Goal: Information Seeking & Learning: Learn about a topic

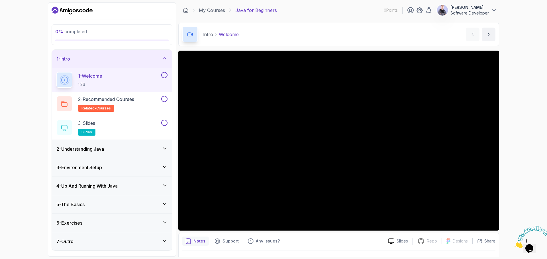
drag, startPoint x: 516, startPoint y: 72, endPoint x: 513, endPoint y: 75, distance: 4.4
click at [516, 72] on div "0 % completed 1 - Intro 1 - Welcome 1:36 2 - Recommended Courses related-course…" at bounding box center [273, 129] width 547 height 259
click at [113, 107] on h2 "2 - Recommended Courses related-courses" at bounding box center [106, 104] width 56 height 16
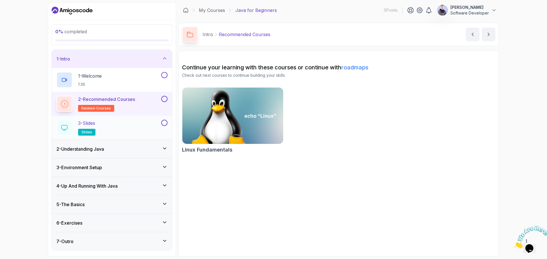
click at [113, 125] on div "3 - Slides slides" at bounding box center [108, 128] width 104 height 16
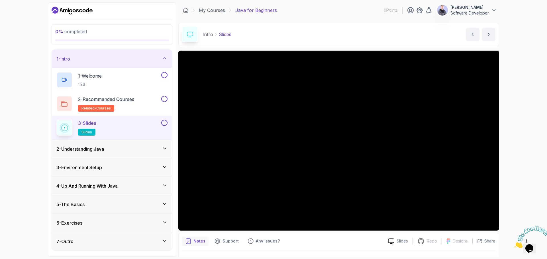
click at [91, 54] on div "1 - Intro" at bounding box center [112, 59] width 120 height 18
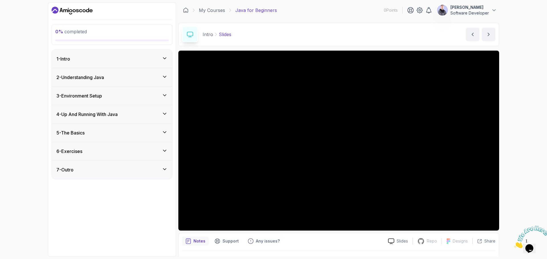
click at [90, 78] on h3 "2 - Understanding Java" at bounding box center [80, 77] width 48 height 7
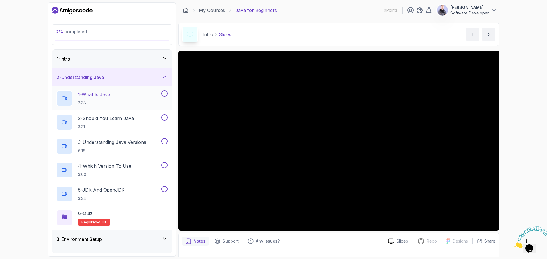
click at [110, 91] on p "1 - What Is Java" at bounding box center [94, 94] width 32 height 7
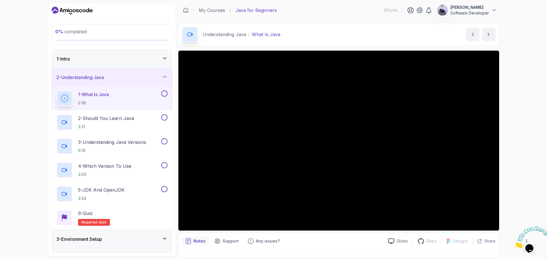
click at [514, 245] on icon "Close" at bounding box center [514, 247] width 0 height 5
click at [122, 124] on p "3:31" at bounding box center [106, 127] width 56 height 6
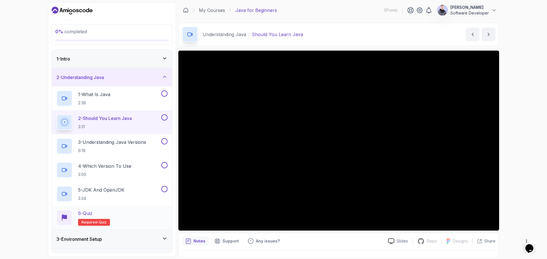
click at [120, 216] on div "6 - Quiz Required- quiz" at bounding box center [111, 218] width 111 height 16
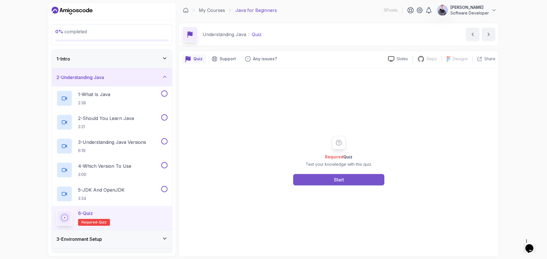
click at [339, 184] on button "Start" at bounding box center [338, 179] width 91 height 11
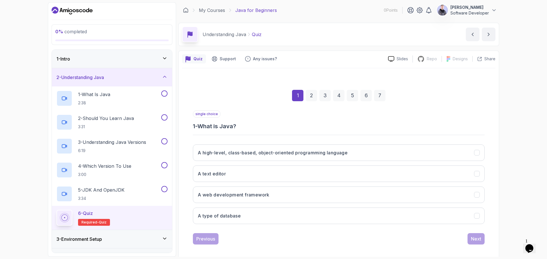
drag, startPoint x: 532, startPoint y: 96, endPoint x: 481, endPoint y: 131, distance: 61.9
click at [532, 96] on div "0 % completed 1 - Intro 2 - Understanding Java 1 - What Is Java 2:38 2 - Should…" at bounding box center [273, 129] width 547 height 259
click at [373, 152] on button "A high-level, class-based, object-oriented programming language" at bounding box center [339, 153] width 292 height 17
click at [514, 182] on div "0 % completed 1 - Intro 2 - Understanding Java 1 - What Is Java 2:38 2 - Should…" at bounding box center [273, 129] width 547 height 259
click at [473, 242] on div "Next" at bounding box center [476, 239] width 10 height 7
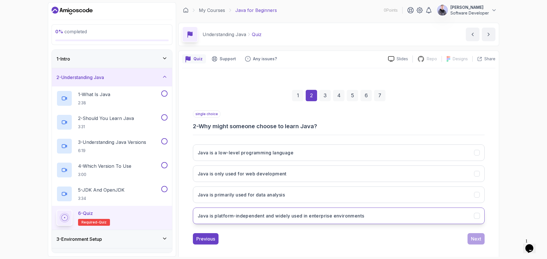
click at [350, 218] on h3 "Java is platform-independent and widely used in enterprise environments" at bounding box center [281, 216] width 166 height 7
click at [480, 237] on div "Next" at bounding box center [476, 239] width 10 height 7
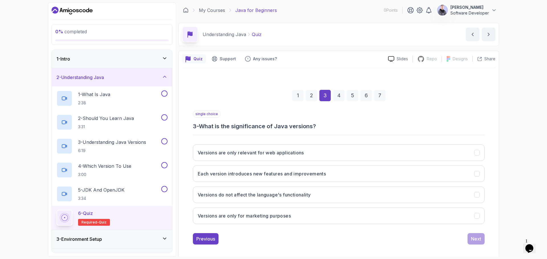
click at [267, 127] on h3 "3 - What is the significance of Java versions?" at bounding box center [339, 126] width 292 height 8
click at [264, 130] on div at bounding box center [264, 130] width 0 height 0
click at [255, 124] on h3 "3 - What is the significance of Java versions?" at bounding box center [339, 126] width 292 height 8
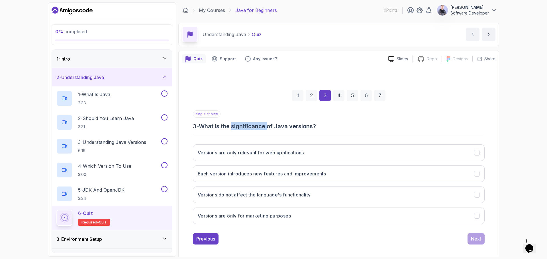
click at [255, 124] on h3 "3 - What is the significance of Java versions?" at bounding box center [339, 126] width 292 height 8
click at [251, 115] on div at bounding box center [251, 115] width 0 height 0
click at [263, 128] on h3 "3 - What is the significance of Java versions?" at bounding box center [339, 126] width 292 height 8
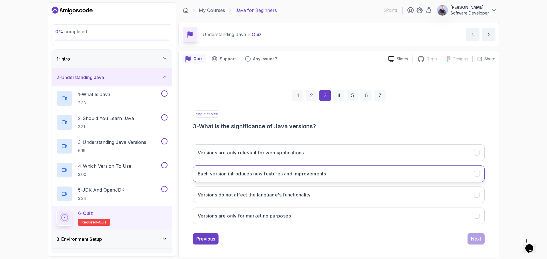
click at [273, 176] on h3 "Each version introduces new features and improvements" at bounding box center [262, 174] width 128 height 7
click at [474, 240] on div "Next" at bounding box center [476, 239] width 10 height 7
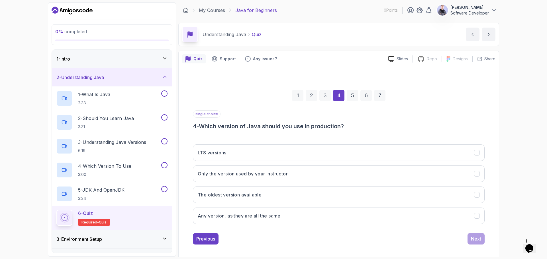
click at [101, 76] on h3 "2 - Understanding Java" at bounding box center [80, 77] width 48 height 7
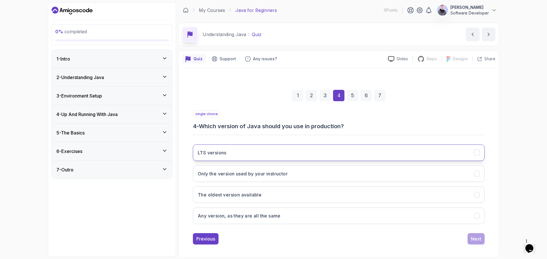
click at [234, 154] on button "LTS versions" at bounding box center [339, 153] width 292 height 17
click at [469, 240] on button "Next" at bounding box center [475, 239] width 17 height 11
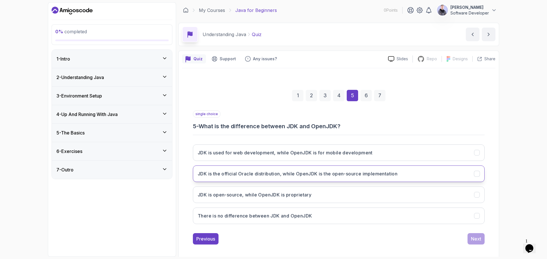
click at [390, 176] on h3 "JDK is the official Oracle distribution, while OpenJDK is the open-source imple…" at bounding box center [298, 174] width 200 height 7
click at [475, 234] on button "Next" at bounding box center [475, 239] width 17 height 11
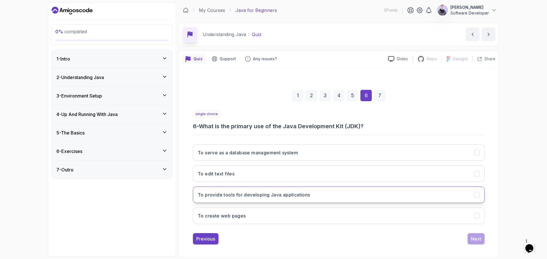
click at [309, 193] on h3 "To provide tools for developing Java applications" at bounding box center [254, 195] width 112 height 7
click at [481, 240] on button "Next" at bounding box center [475, 239] width 17 height 11
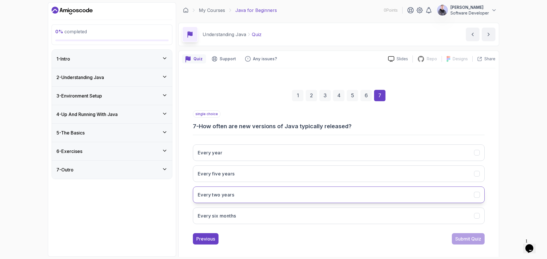
click at [223, 196] on h3 "Every two years" at bounding box center [216, 195] width 36 height 7
click at [470, 241] on div "Submit Quiz" at bounding box center [468, 239] width 26 height 7
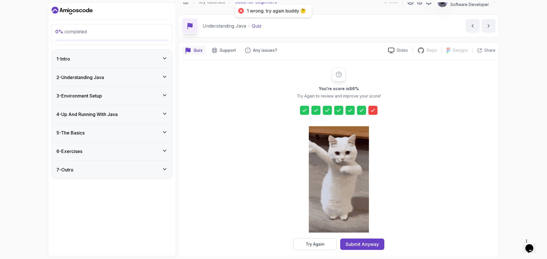
scroll to position [14, 0]
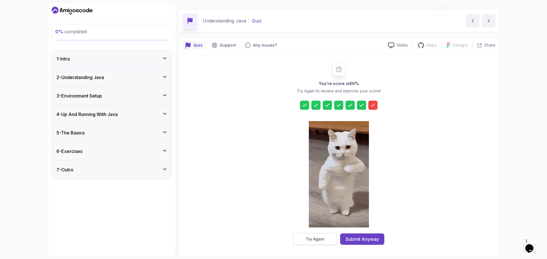
click at [332, 240] on button "Try Again" at bounding box center [315, 240] width 44 height 12
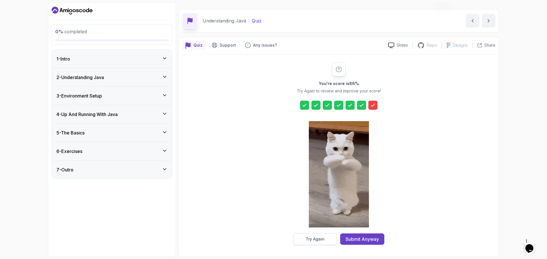
scroll to position [4, 0]
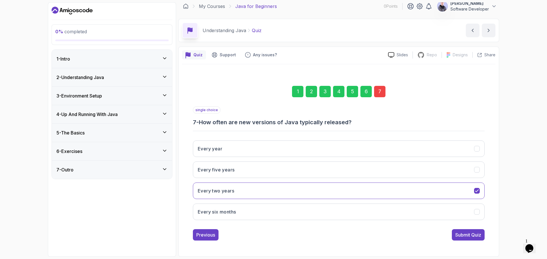
click at [378, 91] on div "7" at bounding box center [379, 91] width 11 height 11
click at [229, 172] on h3 "Every five years" at bounding box center [216, 170] width 37 height 7
click at [457, 233] on div "Submit Quiz" at bounding box center [468, 235] width 26 height 7
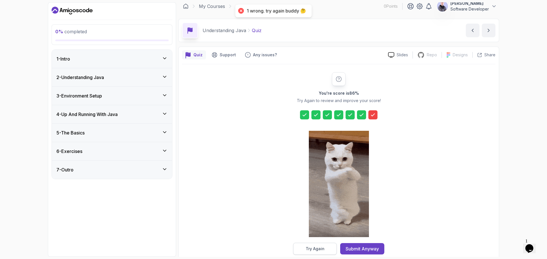
click at [305, 249] on button "Try Again" at bounding box center [315, 249] width 44 height 12
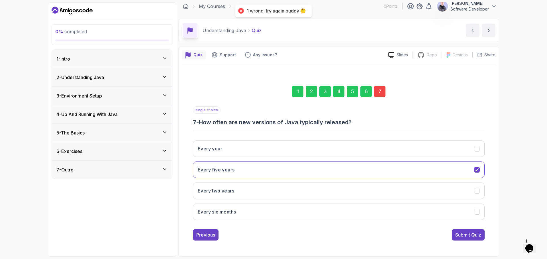
click at [381, 92] on div "7" at bounding box center [379, 91] width 11 height 11
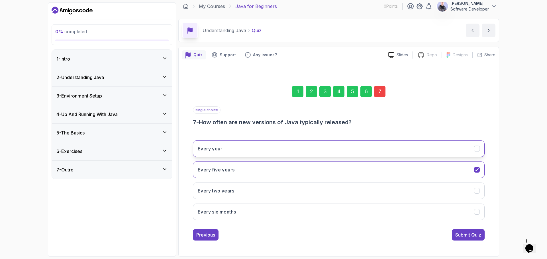
click at [235, 149] on button "Every year" at bounding box center [339, 149] width 292 height 17
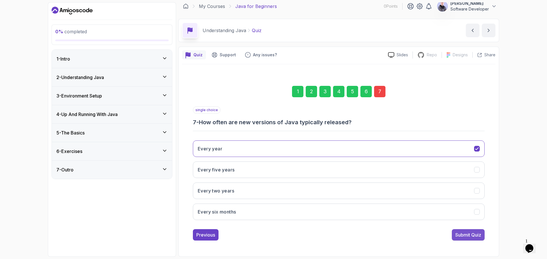
click at [463, 235] on div "Submit Quiz" at bounding box center [468, 235] width 26 height 7
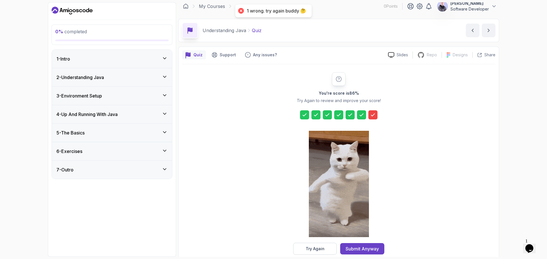
click at [371, 112] on icon at bounding box center [373, 115] width 6 height 6
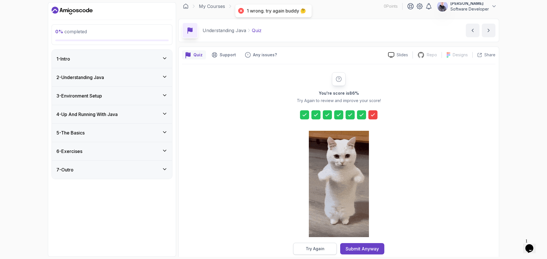
click at [314, 248] on div "Try Again" at bounding box center [315, 249] width 19 height 6
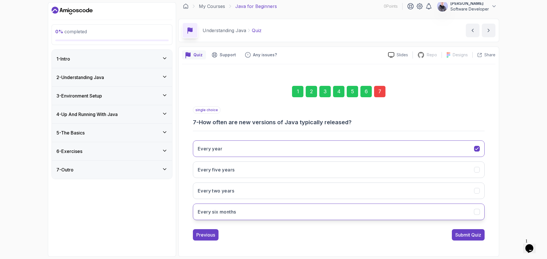
click at [236, 214] on h3 "Every six months" at bounding box center [217, 212] width 38 height 7
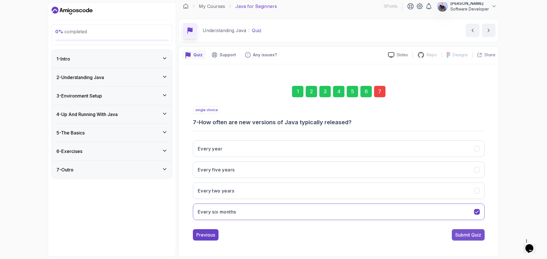
click at [461, 236] on div "Submit Quiz" at bounding box center [468, 235] width 26 height 7
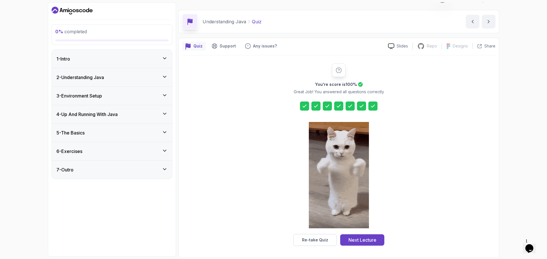
scroll to position [14, 0]
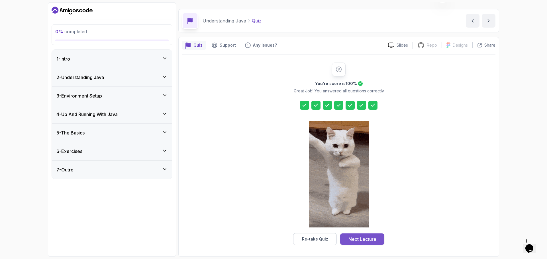
click at [363, 240] on div "Next Lecture" at bounding box center [362, 239] width 28 height 7
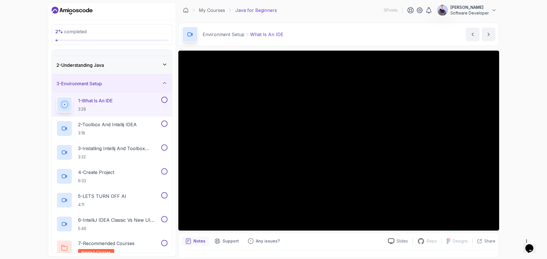
scroll to position [28, 0]
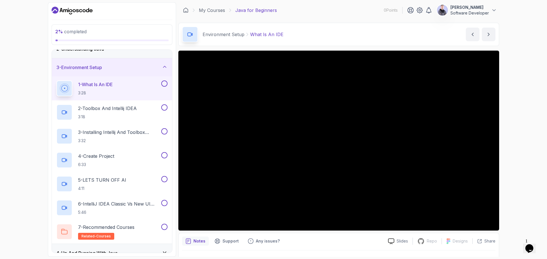
click at [149, 70] on div "3 - Environment Setup" at bounding box center [111, 67] width 111 height 7
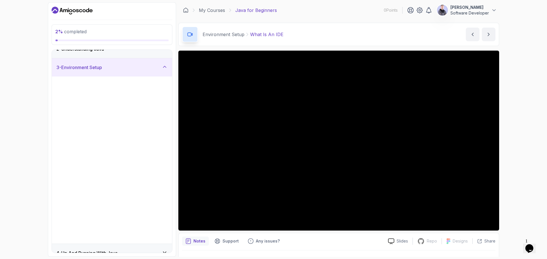
scroll to position [0, 0]
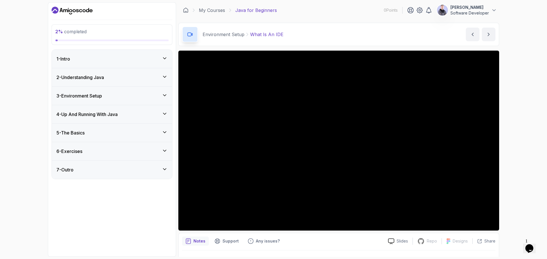
click at [84, 60] on div "1 - Intro" at bounding box center [111, 59] width 111 height 7
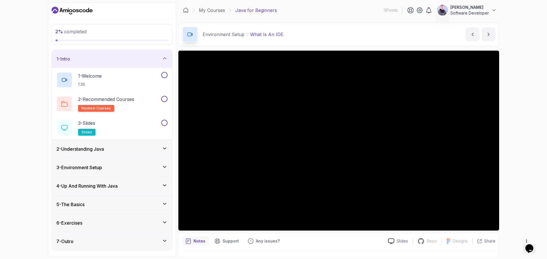
click at [89, 58] on div "1 - Intro" at bounding box center [111, 59] width 111 height 7
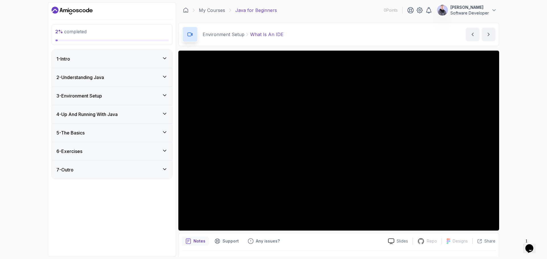
click at [95, 74] on h3 "2 - Understanding Java" at bounding box center [80, 77] width 48 height 7
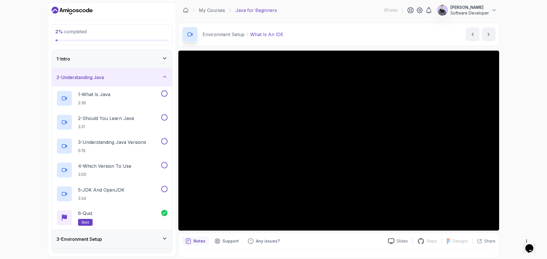
click at [95, 74] on h3 "2 - Understanding Java" at bounding box center [80, 77] width 48 height 7
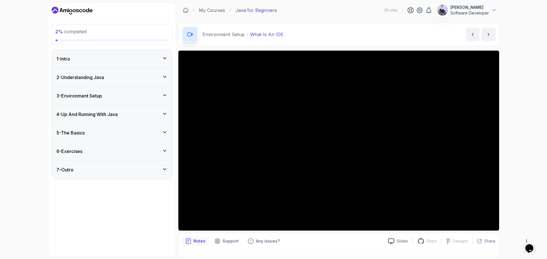
click at [89, 95] on h3 "3 - Environment Setup" at bounding box center [79, 96] width 46 height 7
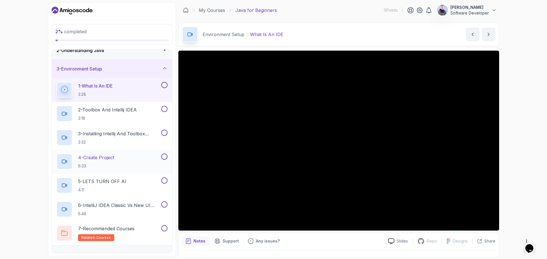
scroll to position [28, 0]
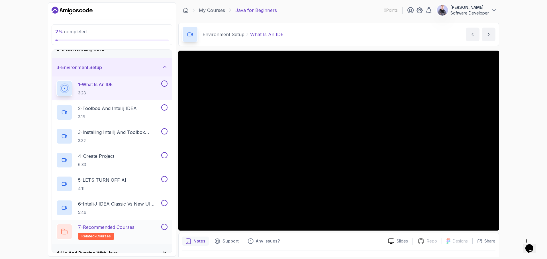
click at [105, 235] on span "related-courses" at bounding box center [95, 236] width 29 height 5
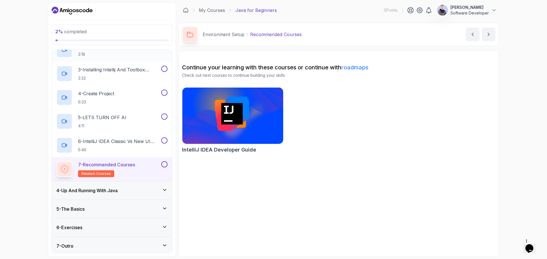
scroll to position [93, 0]
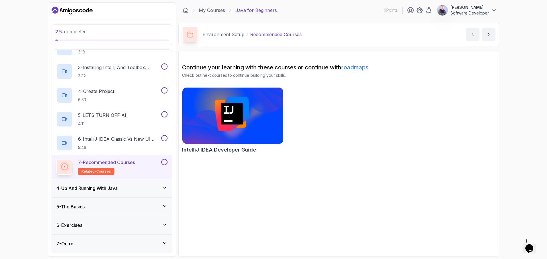
click at [106, 190] on h3 "4 - Up And Running With Java" at bounding box center [86, 188] width 61 height 7
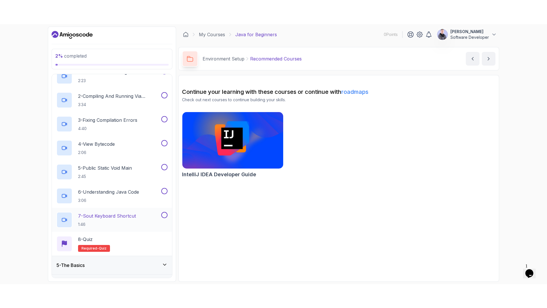
scroll to position [85, 0]
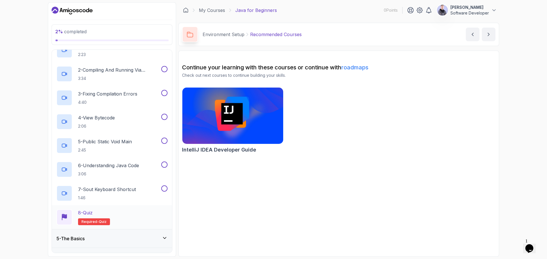
click at [118, 212] on div "8 - Quiz Required- quiz" at bounding box center [111, 218] width 111 height 16
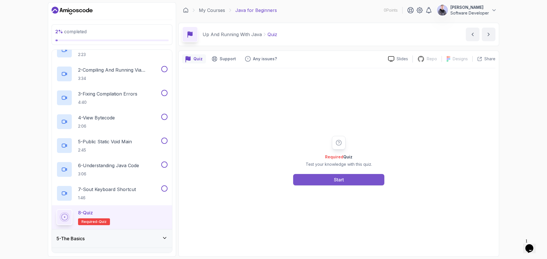
click at [336, 177] on div "Start" at bounding box center [339, 180] width 10 height 7
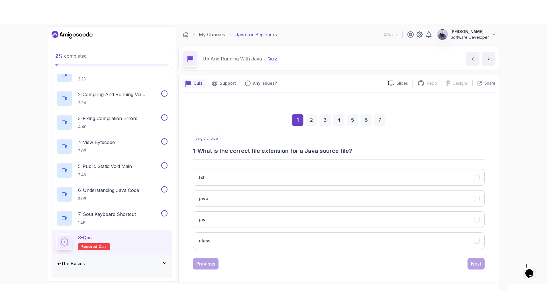
scroll to position [69, 0]
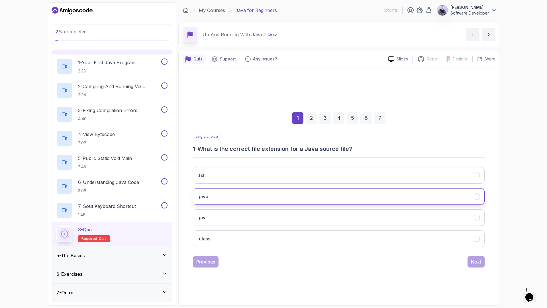
drag, startPoint x: 211, startPoint y: 196, endPoint x: 217, endPoint y: 199, distance: 7.1
click at [211, 196] on button ".java" at bounding box center [339, 196] width 292 height 17
click at [477, 259] on div "Next" at bounding box center [476, 261] width 10 height 7
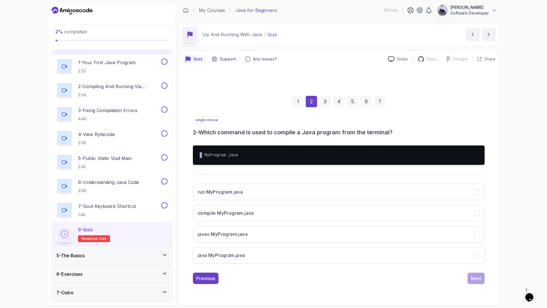
click at [200, 153] on pre "? MyProgram.java" at bounding box center [339, 154] width 292 height 19
drag, startPoint x: 205, startPoint y: 154, endPoint x: 230, endPoint y: 152, distance: 25.2
click at [230, 152] on pre "? MyProgram.java" at bounding box center [339, 154] width 292 height 19
click at [224, 152] on pre "? MyProgram.java" at bounding box center [339, 154] width 292 height 19
drag, startPoint x: 277, startPoint y: 132, endPoint x: 299, endPoint y: 132, distance: 21.9
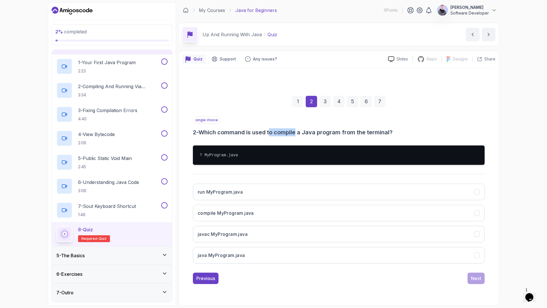
click at [299, 132] on h3 "2 - Which command is used to compile a Java program from the terminal?" at bounding box center [339, 132] width 292 height 8
click at [218, 236] on h3 "javac MyProgram.java" at bounding box center [223, 233] width 50 height 7
click at [480, 259] on div "Next" at bounding box center [476, 278] width 10 height 7
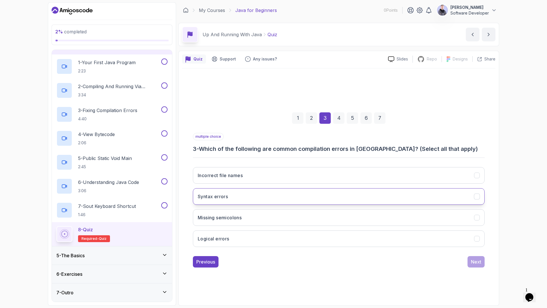
click at [232, 200] on button "Syntax errors" at bounding box center [339, 196] width 292 height 17
click at [236, 215] on h3 "Missing semicolons" at bounding box center [220, 217] width 44 height 7
click at [234, 196] on button "Syntax errors" at bounding box center [339, 196] width 292 height 17
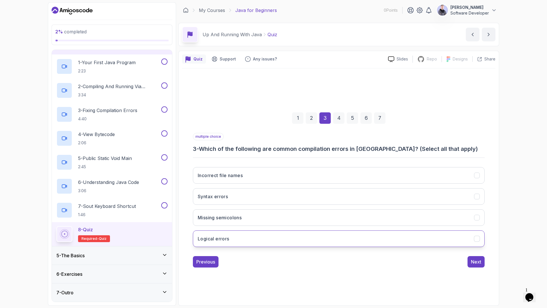
click at [226, 240] on h3 "Logical errors" at bounding box center [214, 238] width 32 height 7
click at [478, 259] on div "Next" at bounding box center [476, 261] width 10 height 7
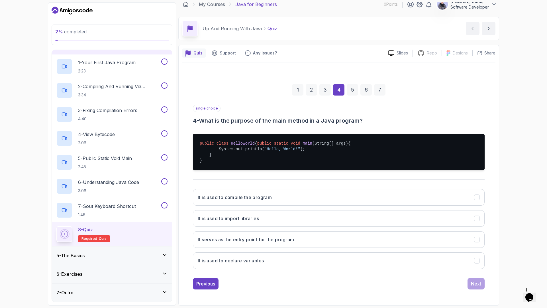
scroll to position [12, 0]
drag, startPoint x: 213, startPoint y: 146, endPoint x: 211, endPoint y: 142, distance: 3.8
click at [211, 142] on pre "public class HelloWorld { public static void main (String[] args) { System.out.…" at bounding box center [339, 152] width 292 height 36
click at [225, 154] on pre "public class HelloWorld { public static void main (String[] args) { System.out.…" at bounding box center [339, 152] width 292 height 36
click at [268, 240] on h3 "It serves as the entry point for the program" at bounding box center [246, 239] width 97 height 7
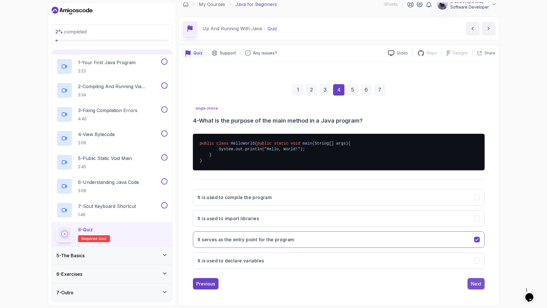
click at [478, 259] on div "Next" at bounding box center [476, 283] width 10 height 7
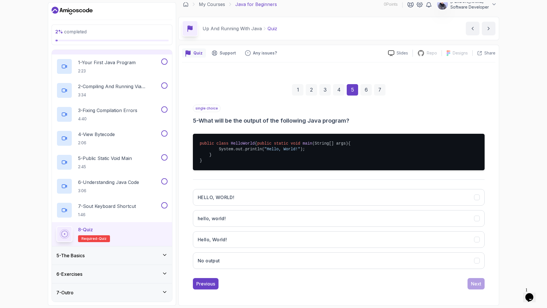
drag, startPoint x: 261, startPoint y: 139, endPoint x: 218, endPoint y: 139, distance: 43.0
click at [216, 139] on pre "public class HelloWorld { public static void main (String[] args) { System.out.…" at bounding box center [339, 152] width 292 height 36
drag, startPoint x: 236, startPoint y: 143, endPoint x: 251, endPoint y: 142, distance: 15.1
click at [236, 143] on pre "public class HelloWorld { public static void main (String[] args) { System.out.…" at bounding box center [339, 152] width 292 height 36
drag, startPoint x: 281, startPoint y: 149, endPoint x: 234, endPoint y: 148, distance: 47.3
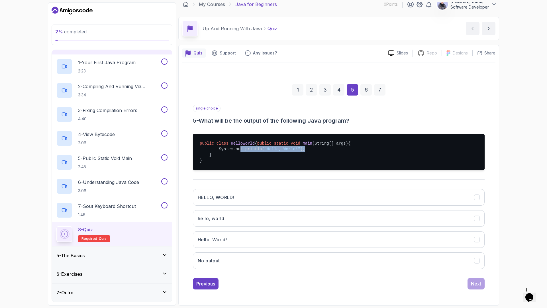
click at [234, 148] on pre "public class HelloWorld { public static void main (String[] args) { System.out.…" at bounding box center [339, 152] width 292 height 36
click at [293, 150] on pre "public class HelloWorld { public static void main (String[] args) { System.out.…" at bounding box center [339, 152] width 292 height 36
click at [223, 241] on h3 "Hello, World!" at bounding box center [212, 239] width 29 height 7
click at [471, 259] on div "Next" at bounding box center [476, 283] width 10 height 7
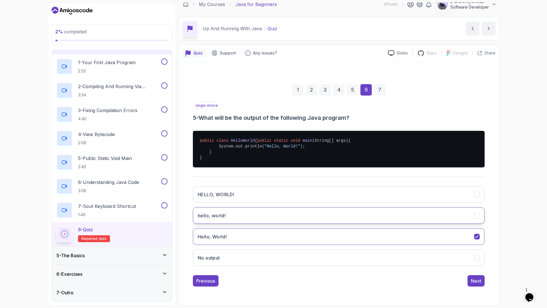
scroll to position [0, 0]
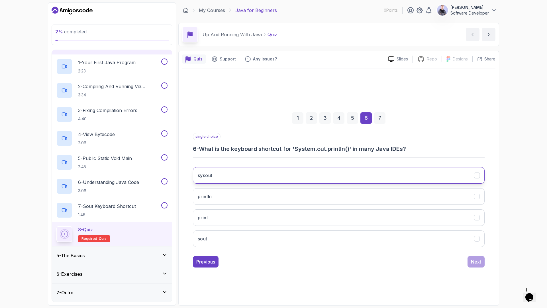
click at [239, 172] on button "sysout" at bounding box center [339, 175] width 292 height 17
click at [234, 240] on button "sout" at bounding box center [339, 238] width 292 height 17
click at [235, 177] on button "sysout" at bounding box center [339, 175] width 292 height 17
click at [228, 242] on button "sout" at bounding box center [339, 238] width 292 height 17
click at [476, 259] on div "Next" at bounding box center [476, 261] width 10 height 7
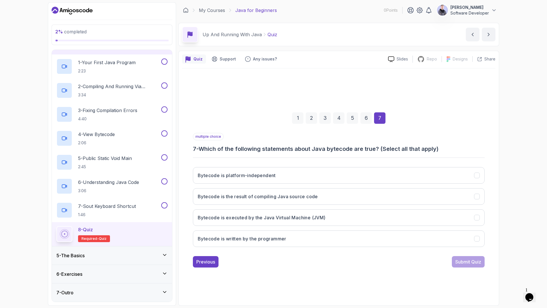
click at [513, 155] on div "2 % completed 1 - Intro 2 - Understanding Java 3 - Environment Setup 4 - Up And…" at bounding box center [273, 154] width 547 height 308
click at [451, 165] on div "Bytecode is platform-independent Bytecode is the result of compiling Java sourc…" at bounding box center [339, 206] width 292 height 89
click at [446, 174] on button "Bytecode is platform-independent" at bounding box center [339, 175] width 292 height 17
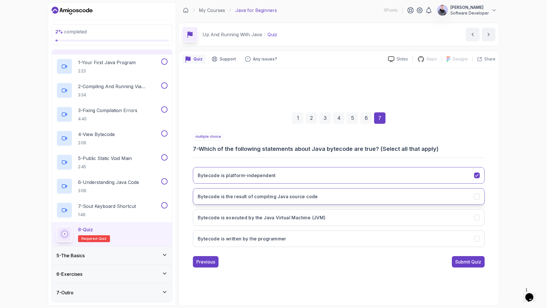
click at [439, 198] on button "Bytecode is the result of compiling Java source code" at bounding box center [339, 196] width 292 height 17
click at [438, 213] on button "Bytecode is executed by the Java Virtual Machine (JVM)" at bounding box center [339, 217] width 292 height 17
click at [437, 232] on button "Bytecode is written by the programmer" at bounding box center [339, 238] width 292 height 17
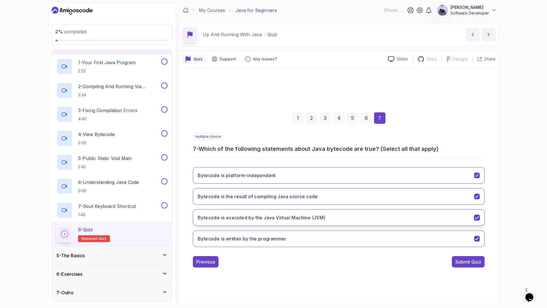
click at [435, 219] on button "Bytecode is executed by the Java Virtual Machine (JVM)" at bounding box center [339, 217] width 292 height 17
click at [433, 238] on button "Bytecode is written by the programmer" at bounding box center [339, 238] width 292 height 17
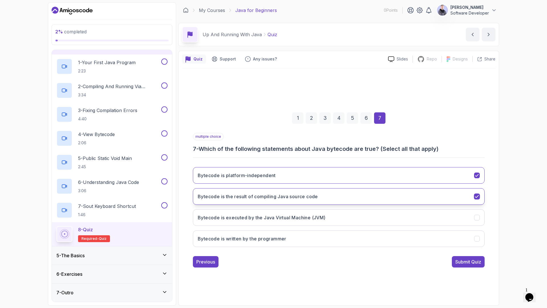
click at [435, 195] on button "Bytecode is the result of compiling Java source code" at bounding box center [339, 196] width 292 height 17
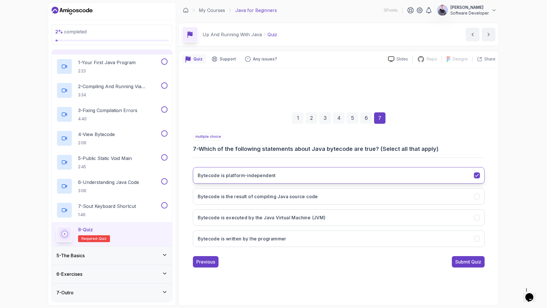
click at [438, 179] on button "Bytecode is platform-independent" at bounding box center [339, 175] width 292 height 17
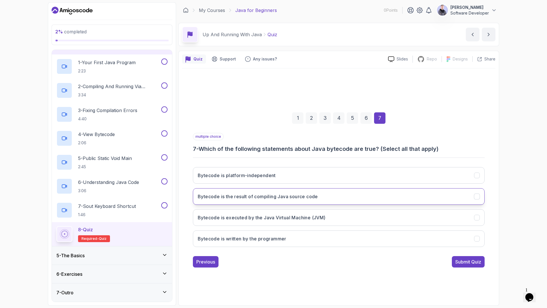
click at [318, 199] on h3 "Bytecode is the result of compiling Java source code" at bounding box center [258, 196] width 120 height 7
click at [332, 217] on button "Bytecode is executed by the Java Virtual Machine (JVM)" at bounding box center [339, 217] width 292 height 17
click at [474, 259] on div "Submit Quiz" at bounding box center [468, 261] width 26 height 7
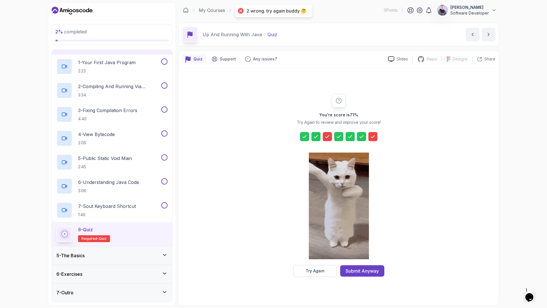
click at [324, 135] on div at bounding box center [327, 136] width 9 height 9
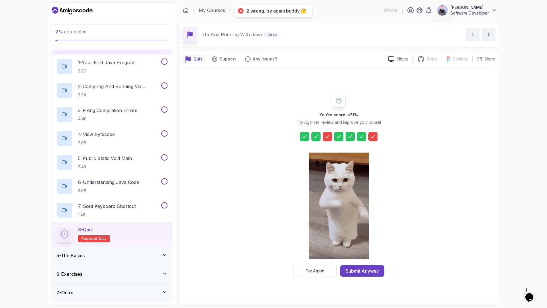
click at [327, 137] on icon at bounding box center [327, 136] width 3 height 2
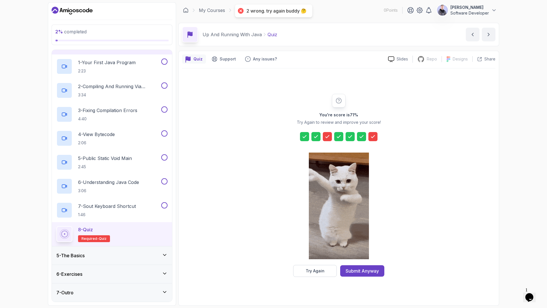
click at [328, 138] on icon at bounding box center [327, 137] width 6 height 6
click at [311, 259] on div "Try Again" at bounding box center [315, 271] width 19 height 6
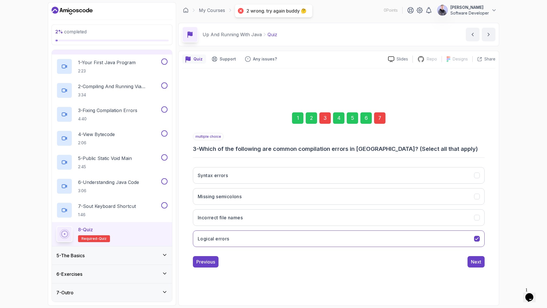
click at [324, 115] on div "3" at bounding box center [324, 117] width 11 height 11
click at [379, 116] on div "7" at bounding box center [379, 117] width 11 height 11
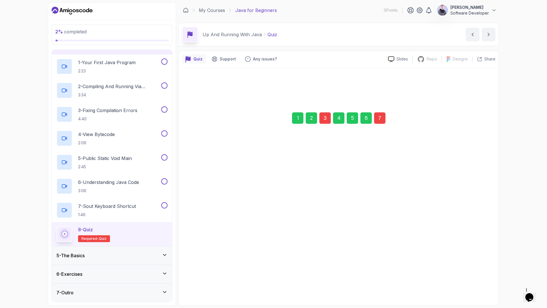
click at [324, 116] on div "3" at bounding box center [324, 117] width 11 height 11
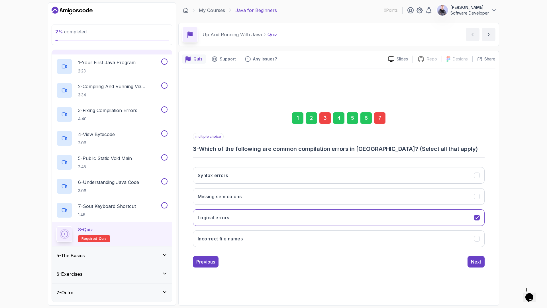
click at [380, 117] on div "7" at bounding box center [379, 117] width 11 height 11
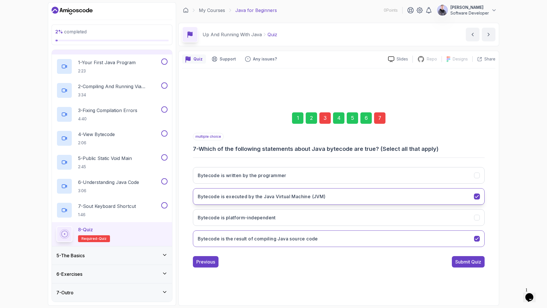
click at [285, 193] on h3 "Bytecode is executed by the Java Virtual Machine (JVM)" at bounding box center [262, 196] width 128 height 7
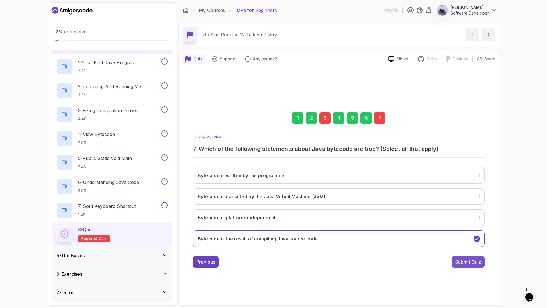
click at [463, 256] on button "Submit Quiz" at bounding box center [468, 261] width 33 height 11
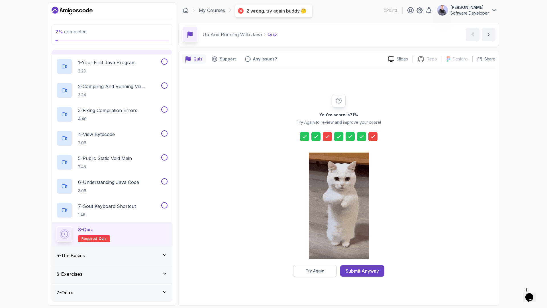
click at [310, 259] on button "Try Again" at bounding box center [315, 271] width 44 height 12
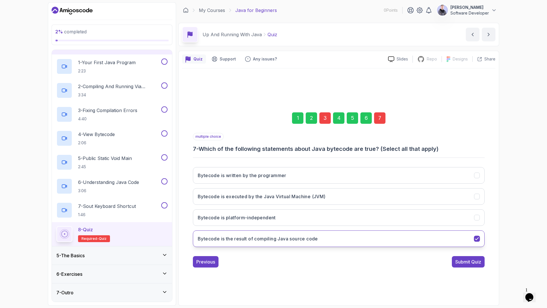
click at [298, 242] on button "Bytecode is the result of compiling Java source code" at bounding box center [339, 238] width 292 height 17
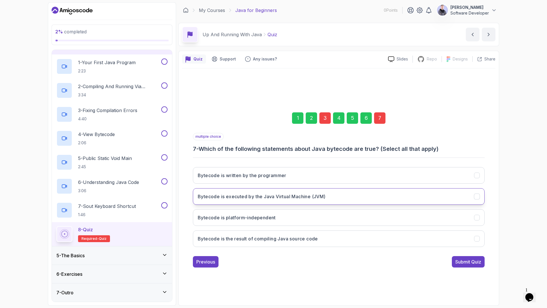
click at [318, 197] on h3 "Bytecode is executed by the Java Virtual Machine (JVM)" at bounding box center [262, 196] width 128 height 7
click at [462, 259] on div "Submit Quiz" at bounding box center [468, 261] width 26 height 7
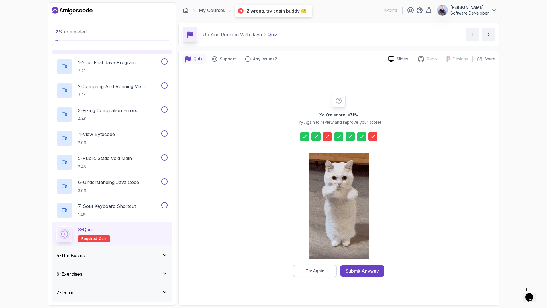
click at [306, 259] on div "Try Again" at bounding box center [315, 271] width 19 height 6
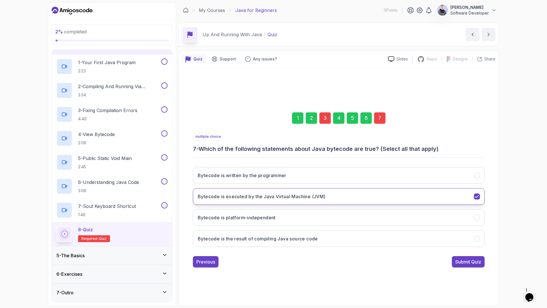
click at [297, 198] on h3 "Bytecode is executed by the Java Virtual Machine (JVM)" at bounding box center [262, 196] width 128 height 7
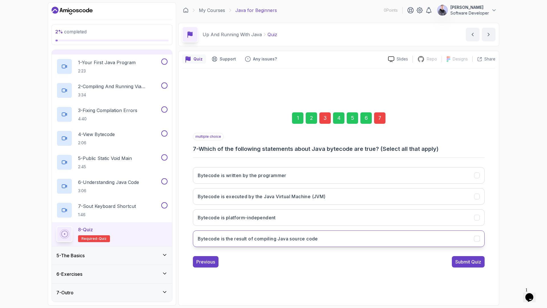
click at [260, 241] on h3 "Bytecode is the result of compiling Java source code" at bounding box center [258, 238] width 120 height 7
click at [465, 259] on button "Submit Quiz" at bounding box center [468, 261] width 33 height 11
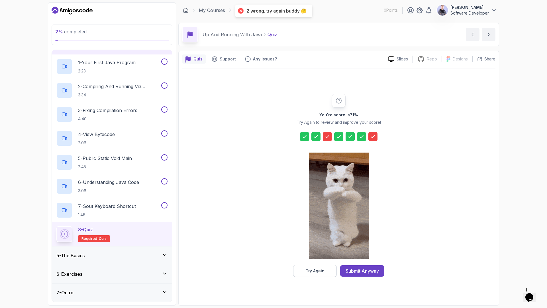
click at [310, 259] on div "You're score is 71 % Try Again to review and improve your score! Try Again Subm…" at bounding box center [338, 184] width 313 height 233
click at [309, 259] on button "Try Again" at bounding box center [315, 271] width 44 height 12
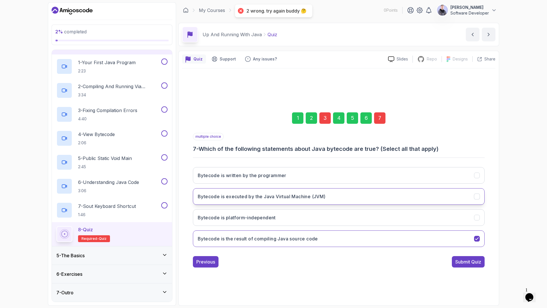
drag, startPoint x: 268, startPoint y: 237, endPoint x: 284, endPoint y: 196, distance: 44.2
click at [267, 237] on h3 "Bytecode is the result of compiling Java source code" at bounding box center [258, 238] width 120 height 7
click at [288, 191] on button "Bytecode is executed by the Java Virtual Machine (JVM)" at bounding box center [339, 196] width 292 height 17
click at [459, 259] on div "Submit Quiz" at bounding box center [468, 261] width 26 height 7
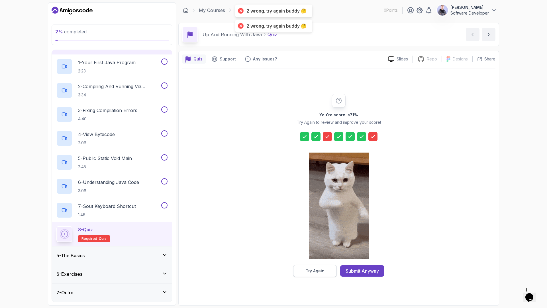
click at [316, 259] on div "Try Again" at bounding box center [315, 271] width 19 height 6
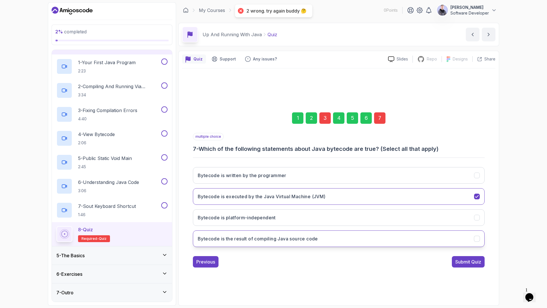
click at [274, 240] on h3 "Bytecode is the result of compiling Java source code" at bounding box center [258, 238] width 120 height 7
click at [453, 259] on button "Submit Quiz" at bounding box center [468, 261] width 33 height 11
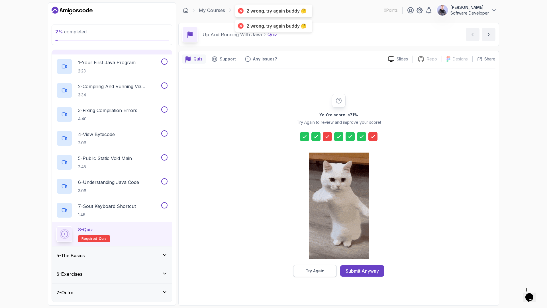
click at [313, 259] on div "Try Again" at bounding box center [315, 271] width 19 height 6
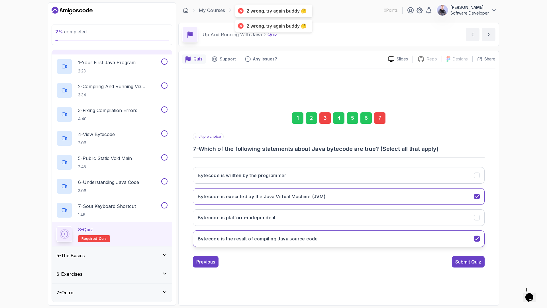
click at [277, 240] on h3 "Bytecode is the result of compiling Java source code" at bounding box center [258, 238] width 120 height 7
click at [294, 201] on button "Bytecode is executed by the Java Virtual Machine (JVM)" at bounding box center [339, 196] width 292 height 17
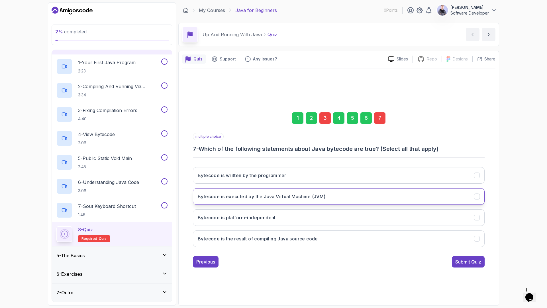
click at [289, 193] on h3 "Bytecode is executed by the Java Virtual Machine (JVM)" at bounding box center [262, 196] width 128 height 7
click at [274, 219] on h3 "Bytecode is platform-independent" at bounding box center [237, 217] width 78 height 7
click at [468, 259] on div "1 2 3 4 5 6 7 multiple choice 7 - Which of the following statements about Java …" at bounding box center [338, 185] width 313 height 173
click at [467, 259] on div "Submit Quiz" at bounding box center [468, 261] width 26 height 7
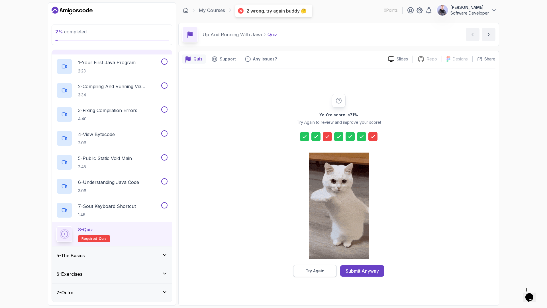
click at [321, 259] on button "Try Again" at bounding box center [315, 271] width 44 height 12
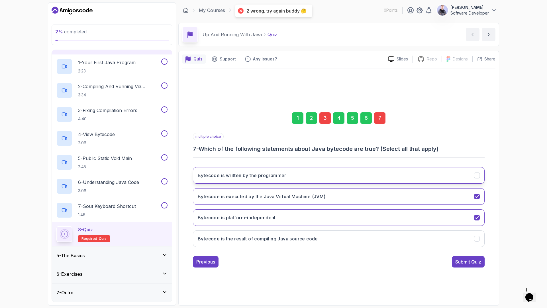
click at [309, 181] on button "Bytecode is written by the programmer" at bounding box center [339, 175] width 292 height 17
click at [324, 173] on button "Bytecode is written by the programmer" at bounding box center [339, 175] width 292 height 17
click at [266, 197] on h3 "Bytecode is executed by the Java Virtual Machine (JVM)" at bounding box center [262, 196] width 128 height 7
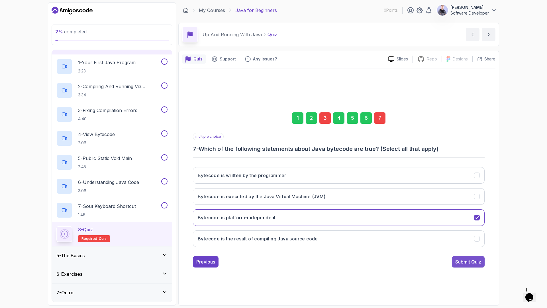
click at [468, 259] on div "Submit Quiz" at bounding box center [468, 261] width 26 height 7
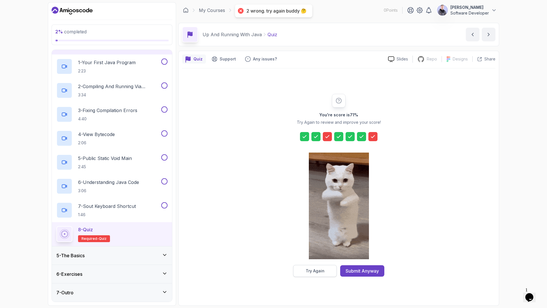
click at [318, 259] on button "Try Again" at bounding box center [315, 271] width 44 height 12
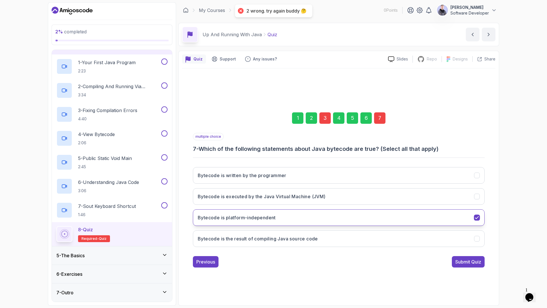
click at [277, 224] on button "Bytecode is platform-independent" at bounding box center [339, 217] width 292 height 17
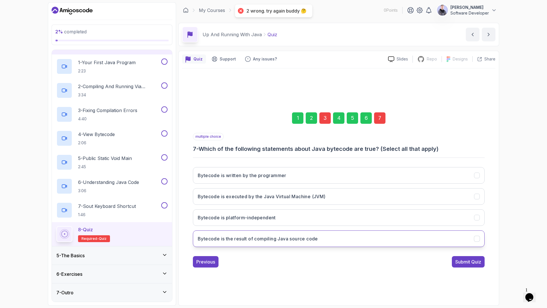
click at [281, 240] on h3 "Bytecode is the result of compiling Java source code" at bounding box center [258, 238] width 120 height 7
click at [289, 221] on button "Bytecode is platform-independent" at bounding box center [339, 217] width 292 height 17
click at [466, 258] on div "Submit Quiz" at bounding box center [468, 261] width 26 height 7
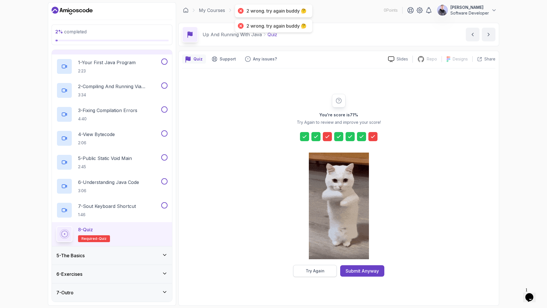
click at [315, 259] on button "Try Again" at bounding box center [315, 271] width 44 height 12
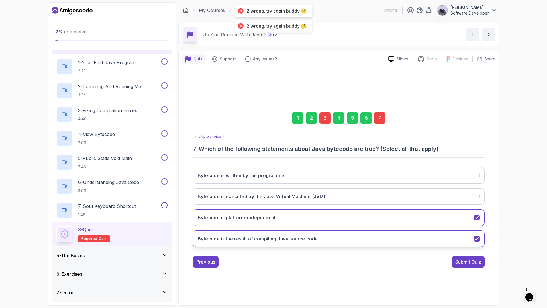
click at [292, 230] on button "Bytecode is the result of compiling Java source code" at bounding box center [339, 238] width 292 height 17
click at [288, 215] on button "Bytecode is platform-independent" at bounding box center [339, 217] width 292 height 17
click at [289, 238] on h3 "Bytecode is the result of compiling Java source code" at bounding box center [258, 238] width 120 height 7
click at [295, 222] on button "Bytecode is platform-independent" at bounding box center [339, 217] width 292 height 17
drag, startPoint x: 306, startPoint y: 202, endPoint x: 377, endPoint y: 242, distance: 81.5
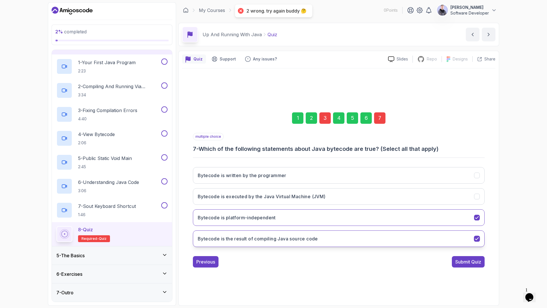
click at [307, 201] on button "Bytecode is executed by the Java Virtual Machine (JVM)" at bounding box center [339, 196] width 292 height 17
click at [460, 259] on div "Submit Quiz" at bounding box center [468, 261] width 26 height 7
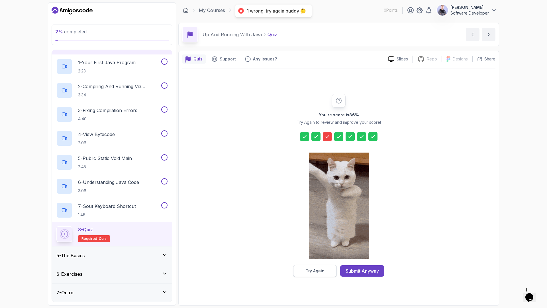
click at [316, 259] on div "Try Again" at bounding box center [315, 271] width 19 height 6
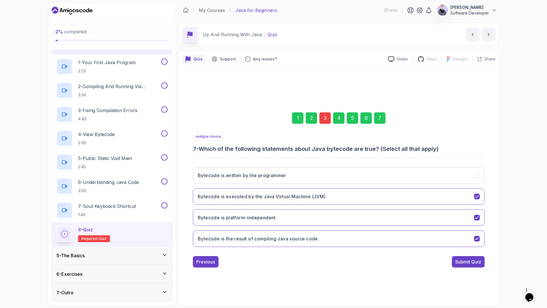
click at [325, 122] on div "3" at bounding box center [324, 117] width 11 height 11
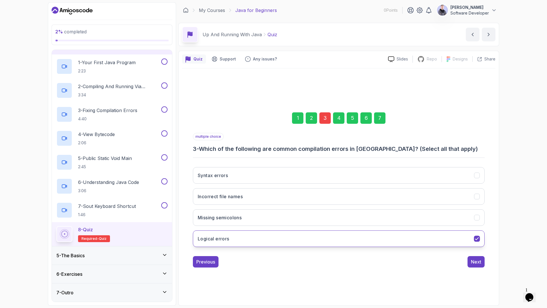
click at [255, 234] on button "Logical errors" at bounding box center [339, 238] width 292 height 17
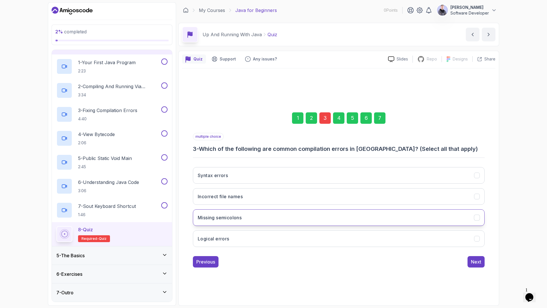
click at [251, 215] on button "Missing semicolons" at bounding box center [339, 217] width 292 height 17
click at [257, 195] on button "Incorrect file names" at bounding box center [339, 196] width 292 height 17
click at [253, 173] on button "Syntax errors" at bounding box center [339, 175] width 292 height 17
click at [249, 201] on button "Incorrect file names" at bounding box center [339, 196] width 292 height 17
click at [472, 259] on div "Next" at bounding box center [476, 261] width 10 height 7
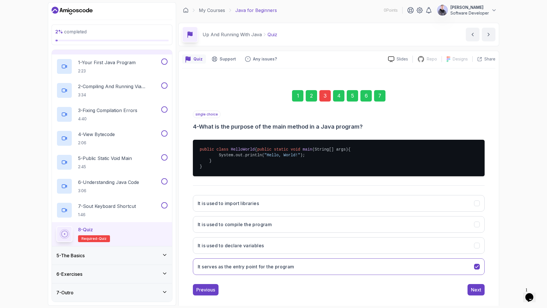
click at [322, 99] on div "3" at bounding box center [324, 95] width 11 height 11
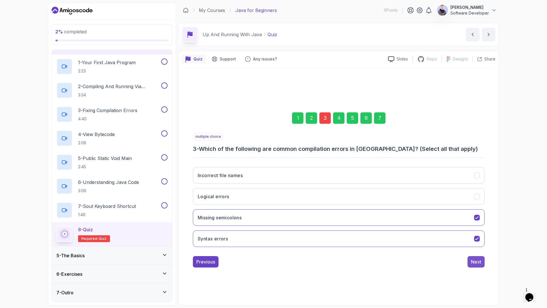
click at [475, 259] on div "Next" at bounding box center [476, 261] width 10 height 7
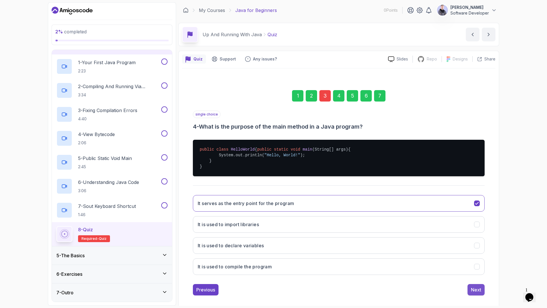
click at [475, 259] on div "Next" at bounding box center [476, 289] width 10 height 7
click at [380, 98] on div "7" at bounding box center [379, 95] width 11 height 11
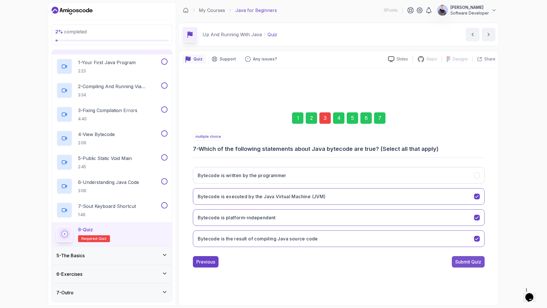
click at [466, 259] on div "Submit Quiz" at bounding box center [468, 261] width 26 height 7
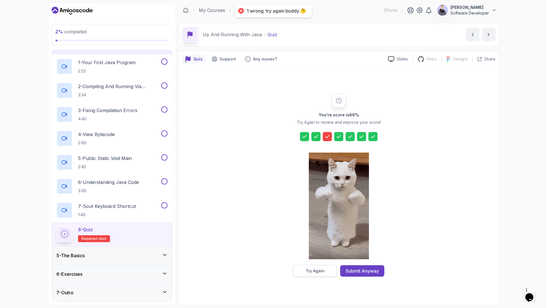
click at [319, 259] on div "Try Again" at bounding box center [315, 271] width 19 height 6
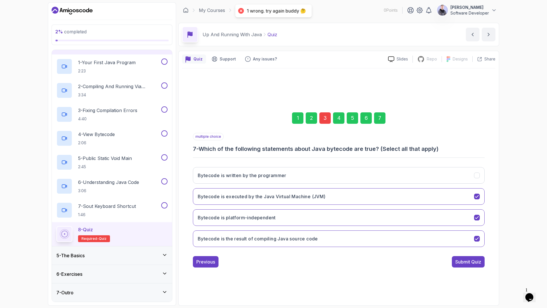
click at [326, 118] on div "3" at bounding box center [324, 117] width 11 height 11
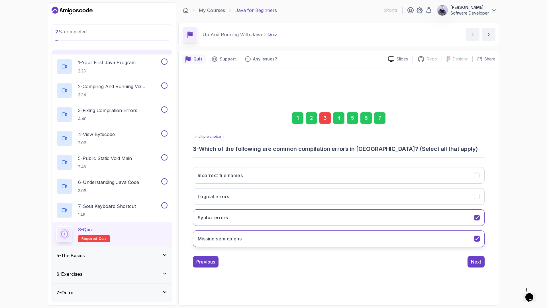
click at [240, 236] on h3 "Missing semicolons" at bounding box center [220, 238] width 44 height 7
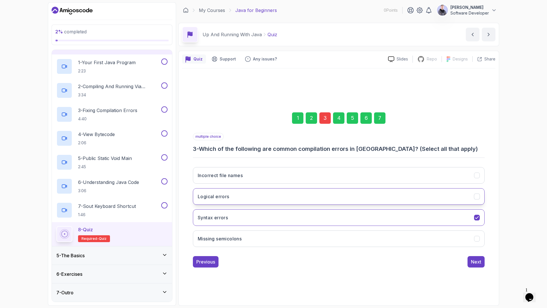
click at [237, 201] on button "Logical errors" at bounding box center [339, 196] width 292 height 17
click at [472, 259] on div "Next" at bounding box center [476, 261] width 10 height 7
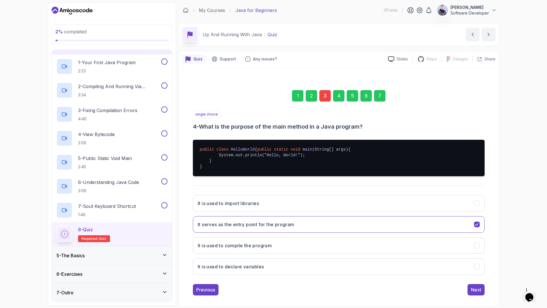
click at [474, 259] on div "single choice 4 - What is the purpose of the main method in a Java program? pub…" at bounding box center [339, 203] width 292 height 185
click at [474, 259] on div "Next" at bounding box center [476, 289] width 10 height 7
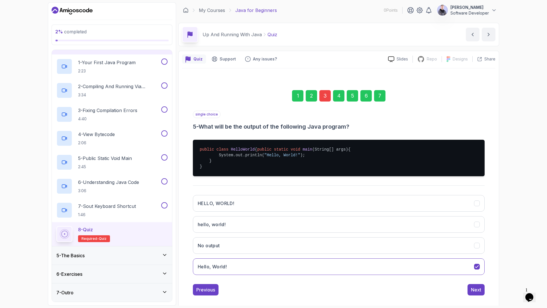
click at [376, 95] on div "7" at bounding box center [379, 95] width 11 height 11
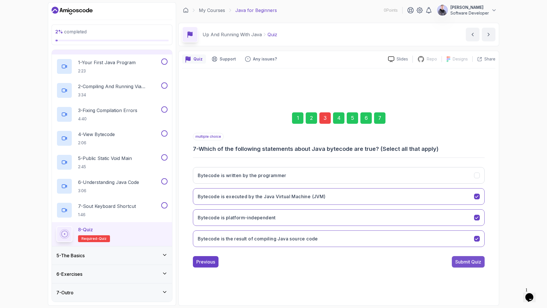
click at [458, 259] on div "Submit Quiz" at bounding box center [468, 261] width 26 height 7
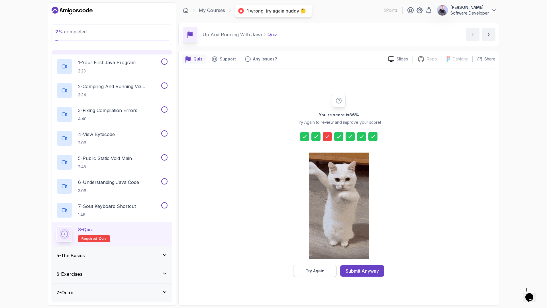
click at [372, 259] on div "Submit Anyway" at bounding box center [361, 270] width 33 height 7
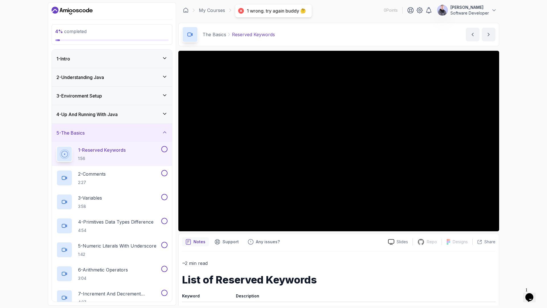
click at [511, 137] on div "4 % completed 1 - Intro 2 - Understanding Java 3 - Environment Setup 4 - Up And…" at bounding box center [273, 154] width 547 height 308
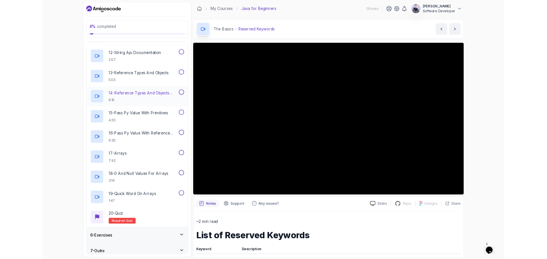
scroll to position [356, 0]
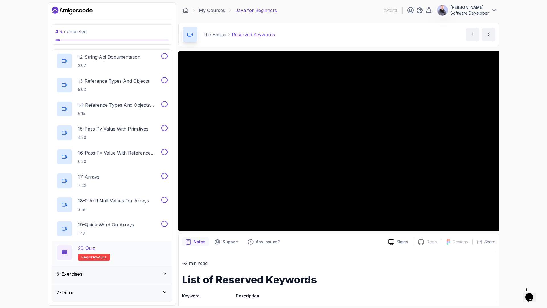
click at [120, 250] on div "20 - Quiz Required- quiz" at bounding box center [111, 252] width 111 height 16
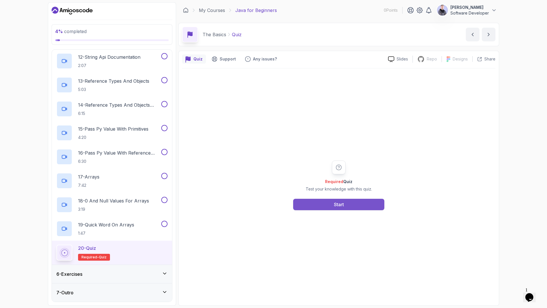
click at [338, 209] on button "Start" at bounding box center [338, 204] width 91 height 11
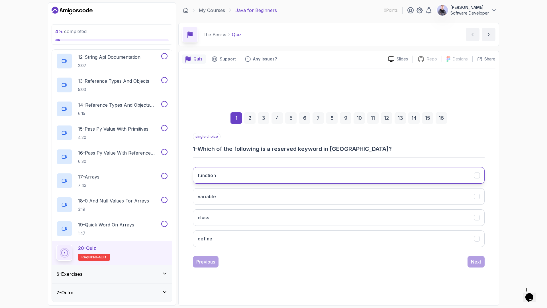
click at [211, 174] on h3 "function" at bounding box center [207, 175] width 18 height 7
click at [210, 217] on button "class" at bounding box center [339, 217] width 292 height 17
click at [273, 174] on button "function" at bounding box center [339, 175] width 292 height 17
click at [248, 216] on button "class" at bounding box center [339, 217] width 292 height 17
click at [253, 171] on button "function" at bounding box center [339, 175] width 292 height 17
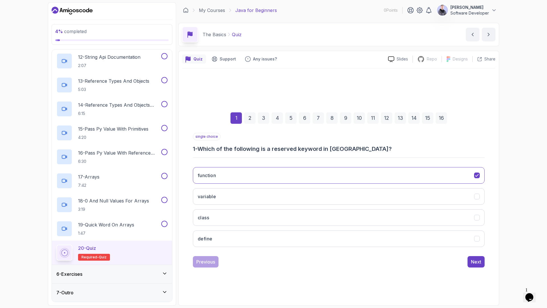
click at [210, 226] on div "function variable class define" at bounding box center [339, 206] width 292 height 89
click at [210, 221] on button "class" at bounding box center [339, 217] width 292 height 17
click at [478, 259] on div "Next" at bounding box center [476, 261] width 10 height 7
click at [237, 176] on button "camelCase" at bounding box center [339, 175] width 292 height 17
click at [482, 259] on button "Next" at bounding box center [475, 261] width 17 height 11
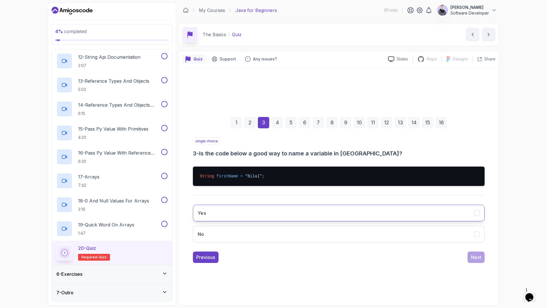
click at [340, 208] on button "Yes" at bounding box center [339, 212] width 292 height 17
click at [480, 257] on div "Next" at bounding box center [476, 256] width 10 height 7
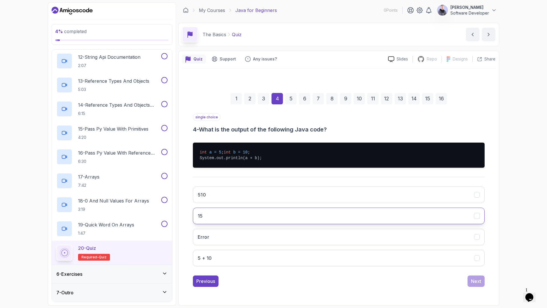
click at [210, 217] on button "15" at bounding box center [339, 215] width 292 height 17
click at [478, 259] on div "Next" at bounding box center [476, 280] width 10 height 7
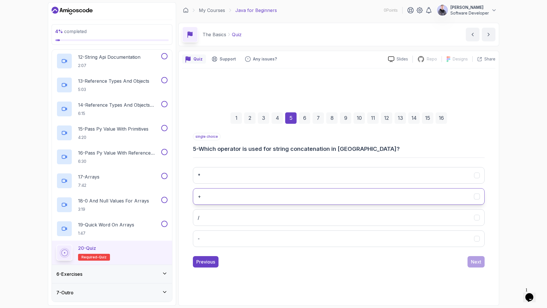
click at [213, 192] on button "+" at bounding box center [339, 196] width 292 height 17
click at [472, 259] on div "Next" at bounding box center [476, 261] width 10 height 7
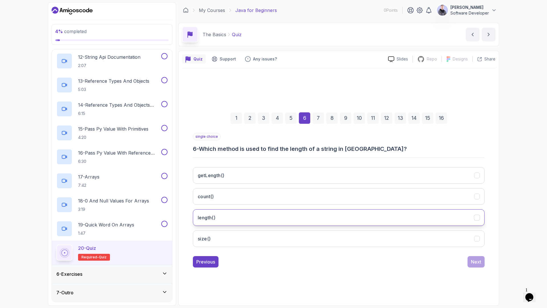
click at [217, 214] on button "length()" at bounding box center [339, 217] width 292 height 17
click at [471, 258] on div "Next" at bounding box center [476, 261] width 10 height 7
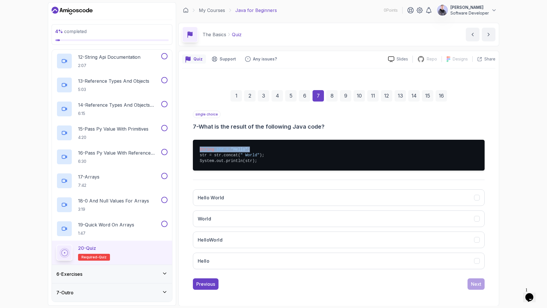
drag, startPoint x: 250, startPoint y: 149, endPoint x: 198, endPoint y: 149, distance: 51.5
click at [198, 149] on pre "String str = "Hello" ; str = str.concat( " World" ); System.out.println(str);" at bounding box center [339, 155] width 292 height 31
click at [208, 156] on pre "String str = "Hello" ; str = str.concat( " World" ); System.out.println(str);" at bounding box center [339, 155] width 292 height 31
drag, startPoint x: 241, startPoint y: 155, endPoint x: 238, endPoint y: 154, distance: 2.9
click at [240, 154] on span "" World"" at bounding box center [249, 155] width 19 height 5
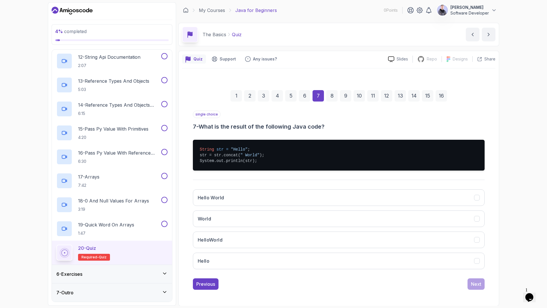
click at [254, 154] on span "" World"" at bounding box center [249, 155] width 19 height 5
click at [225, 198] on button "Hello World" at bounding box center [339, 197] width 292 height 17
click at [477, 259] on div "Next" at bounding box center [476, 283] width 10 height 7
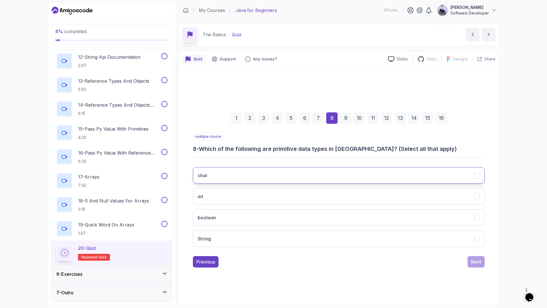
click at [214, 175] on button "char" at bounding box center [339, 175] width 292 height 17
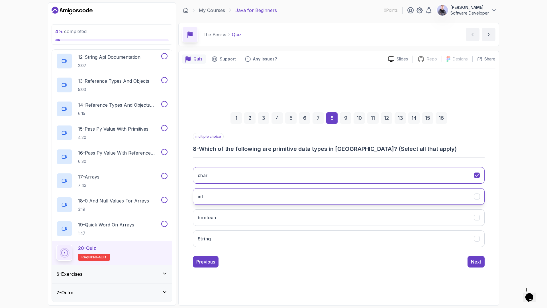
click at [204, 197] on button "int" at bounding box center [339, 196] width 292 height 17
click at [226, 221] on button "boolean" at bounding box center [339, 217] width 292 height 17
click at [477, 259] on div "Next" at bounding box center [476, 261] width 10 height 7
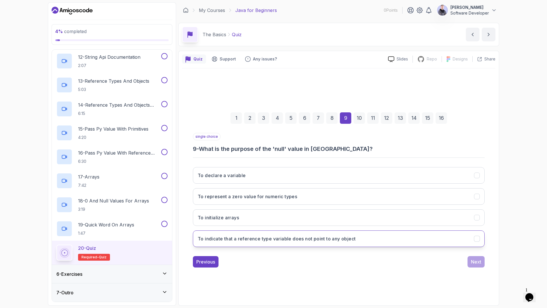
click at [353, 241] on h3 "To indicate that a reference type variable does not point to any object" at bounding box center [277, 238] width 158 height 7
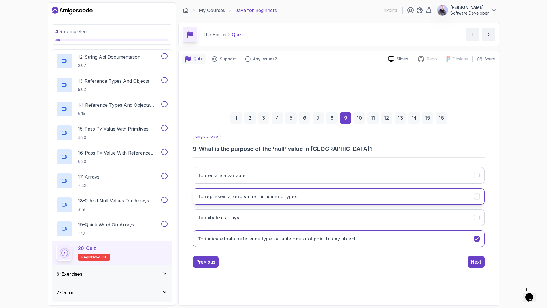
click at [340, 202] on button "To represent a zero value for numeric types" at bounding box center [339, 196] width 292 height 17
click at [341, 233] on button "To indicate that a reference type variable does not point to any object" at bounding box center [339, 238] width 292 height 17
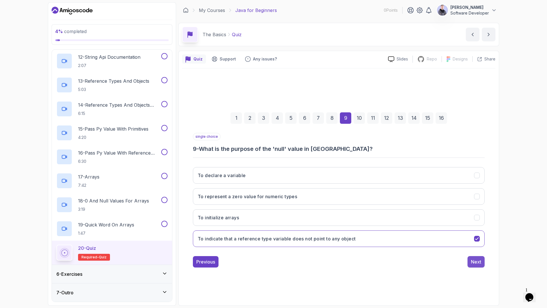
click at [472, 259] on div "Next" at bounding box center [476, 261] width 10 height 7
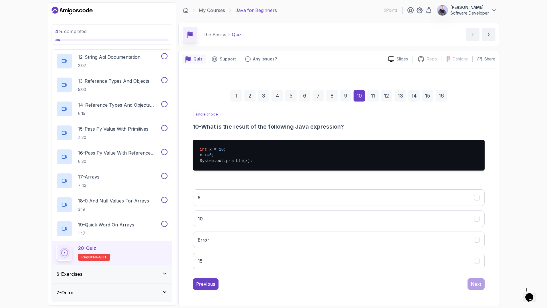
click at [509, 170] on div "4 % completed 1 - Intro 2 - Understanding Java 3 - Environment Setup 4 - Up And…" at bounding box center [273, 154] width 547 height 308
click at [213, 259] on button "15" at bounding box center [339, 260] width 292 height 17
click at [477, 259] on div "Next" at bounding box center [476, 283] width 10 height 7
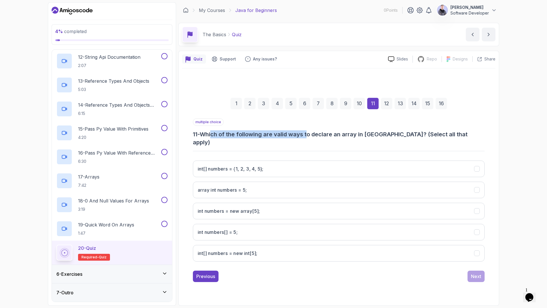
drag, startPoint x: 214, startPoint y: 140, endPoint x: 310, endPoint y: 142, distance: 95.4
click at [310, 142] on h3 "11 - Which of the following are valid ways to declare an array in Java? (Select…" at bounding box center [339, 138] width 292 height 16
click at [332, 141] on h3 "11 - Which of the following are valid ways to declare an array in Java? (Select…" at bounding box center [339, 138] width 292 height 16
click at [330, 141] on h3 "11 - Which of the following are valid ways to declare an array in Java? (Select…" at bounding box center [339, 138] width 292 height 16
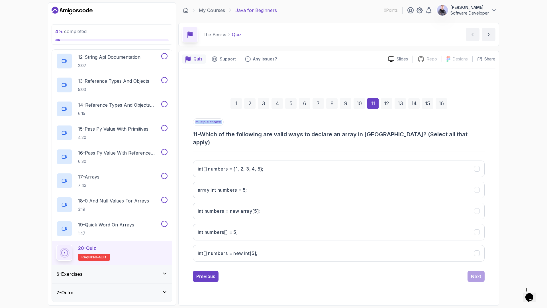
click at [330, 141] on h3 "11 - Which of the following are valid ways to declare an array in Java? (Select…" at bounding box center [339, 138] width 292 height 16
click at [326, 142] on div at bounding box center [326, 142] width 0 height 0
click at [311, 139] on h3 "11 - Which of the following are valid ways to declare an array in Java? (Select…" at bounding box center [339, 138] width 292 height 16
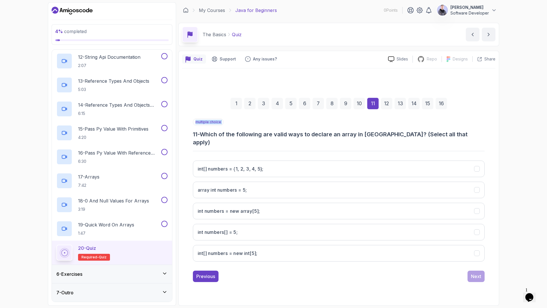
click at [307, 142] on div at bounding box center [307, 142] width 0 height 0
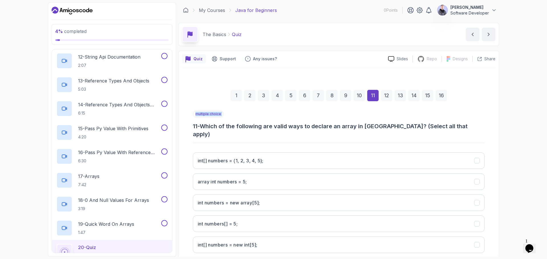
click at [402, 129] on h3 "11 - Which of the following are valid ways to declare an array in Java? (Select…" at bounding box center [339, 130] width 292 height 16
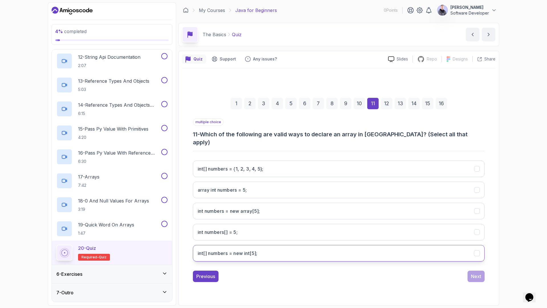
click at [283, 249] on int;"] "int[] numbers = new int[5];" at bounding box center [339, 253] width 292 height 17
click at [476, 259] on div "Next" at bounding box center [476, 276] width 10 height 7
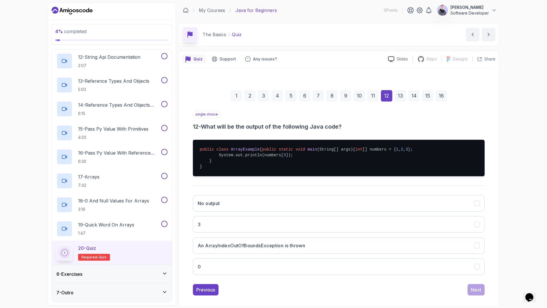
click at [375, 94] on div "11" at bounding box center [372, 95] width 11 height 11
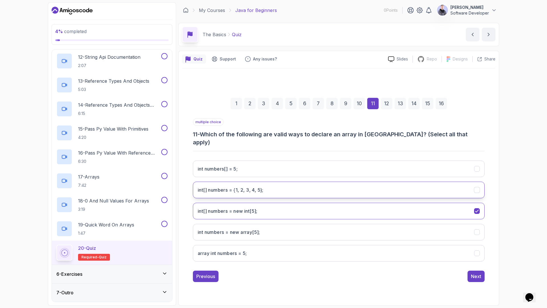
click at [269, 184] on 5};"] "int[] numbers = {1, 2, 3, 4, 5};" at bounding box center [339, 189] width 292 height 17
click at [478, 259] on button "Next" at bounding box center [475, 275] width 17 height 11
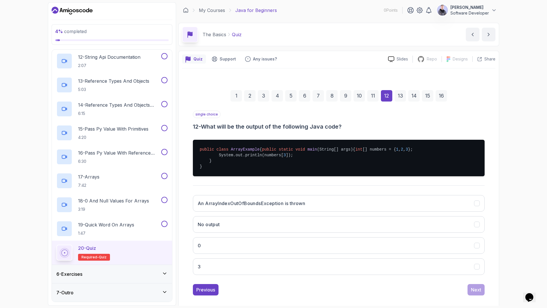
drag, startPoint x: 278, startPoint y: 158, endPoint x: 215, endPoint y: 159, distance: 63.2
click at [215, 159] on pre "public class ArrayExample { public static void main (String[] args) { int [] nu…" at bounding box center [339, 158] width 292 height 36
click at [307, 152] on span "main" at bounding box center [312, 149] width 10 height 5
click at [541, 190] on div "4 % completed 1 - Intro 2 - Understanding Java 3 - Environment Setup 4 - Up And…" at bounding box center [273, 154] width 547 height 308
click at [302, 206] on h3 "An ArrayIndexOutOfBoundsException is thrown" at bounding box center [251, 203] width 107 height 7
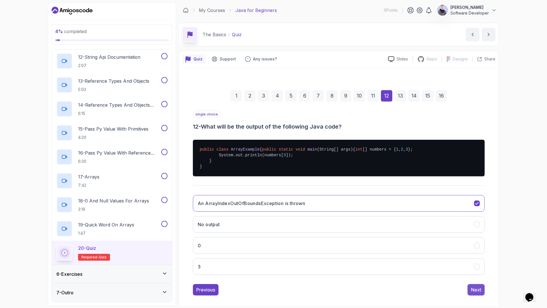
click at [481, 259] on button "Next" at bounding box center [475, 289] width 17 height 11
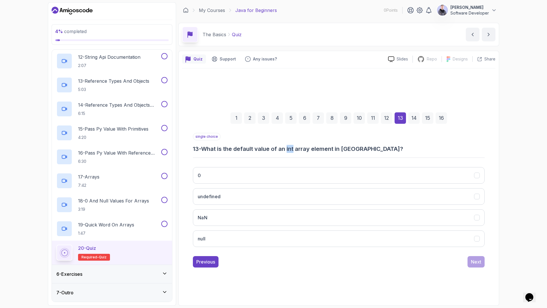
drag, startPoint x: 296, startPoint y: 148, endPoint x: 290, endPoint y: 145, distance: 7.5
click at [290, 145] on h3 "13 - What is the default value of an int array element in Java?" at bounding box center [339, 149] width 292 height 8
click at [324, 148] on h3 "13 - What is the default value of an int array element in Java?" at bounding box center [339, 149] width 292 height 8
click at [229, 177] on button "0" at bounding box center [339, 175] width 292 height 17
click at [479, 259] on div "Next" at bounding box center [476, 261] width 10 height 7
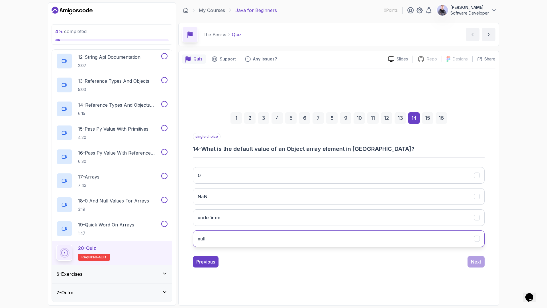
click at [217, 231] on button "null" at bounding box center [339, 238] width 292 height 17
click at [476, 259] on div "Next" at bounding box center [476, 261] width 10 height 7
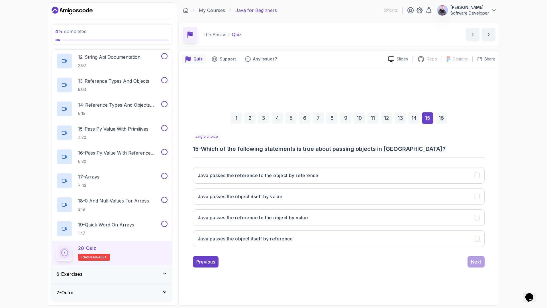
click at [212, 150] on h3 "15 - Which of the following statements is true about passing objects in Java?" at bounding box center [339, 149] width 292 height 8
click at [209, 152] on div at bounding box center [209, 152] width 0 height 0
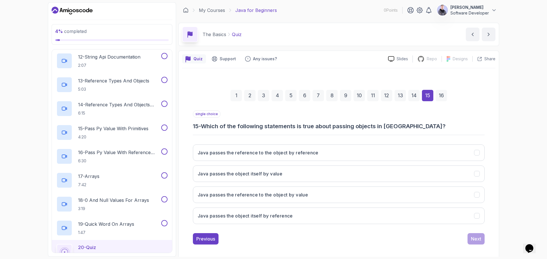
click at [303, 130] on div "single choice 15 - Which of the following statements is true about passing obje…" at bounding box center [339, 170] width 292 height 118
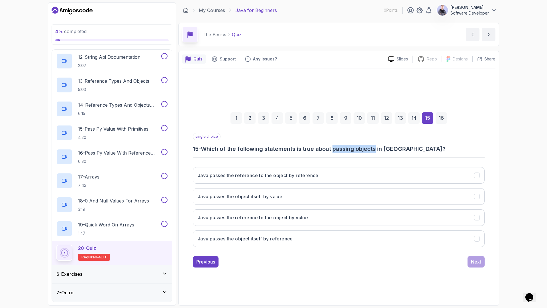
drag, startPoint x: 337, startPoint y: 149, endPoint x: 379, endPoint y: 145, distance: 42.4
click at [379, 145] on h3 "15 - Which of the following statements is true about passing objects in Java?" at bounding box center [339, 149] width 292 height 8
copy h3 "passing objects"
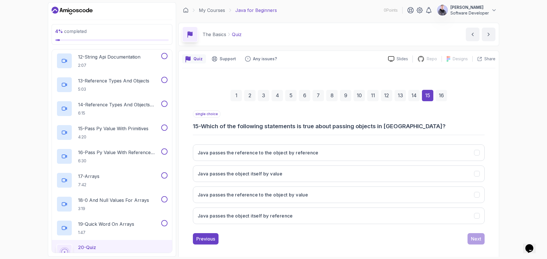
click at [390, 123] on h3 "15 - Which of the following statements is true about passing objects in Java?" at bounding box center [339, 126] width 292 height 8
click at [294, 173] on button "Java passes the object itself by value" at bounding box center [339, 174] width 292 height 17
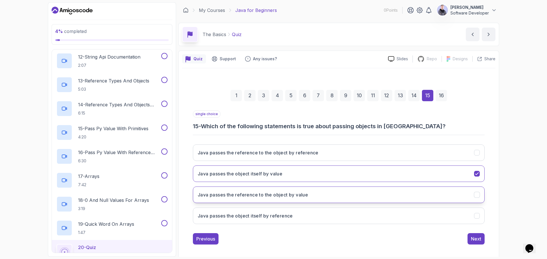
click at [297, 197] on h3 "Java passes the reference to the object by value" at bounding box center [253, 195] width 110 height 7
click at [478, 240] on div "Next" at bounding box center [476, 239] width 10 height 7
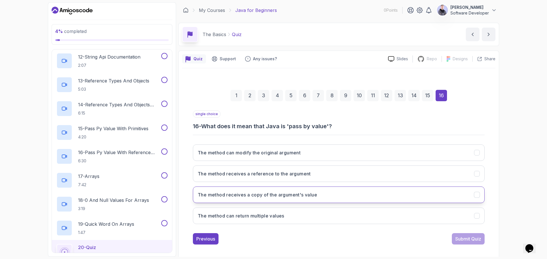
click at [324, 193] on button "The method receives a copy of the argument's value" at bounding box center [339, 195] width 292 height 17
click at [473, 244] on button "Submit Quiz" at bounding box center [468, 239] width 33 height 11
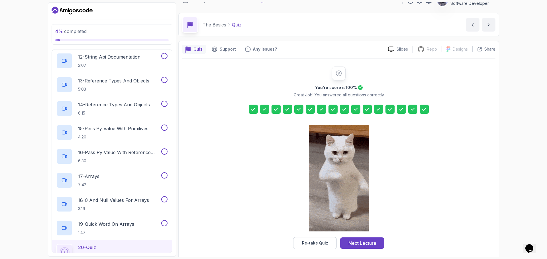
scroll to position [14, 0]
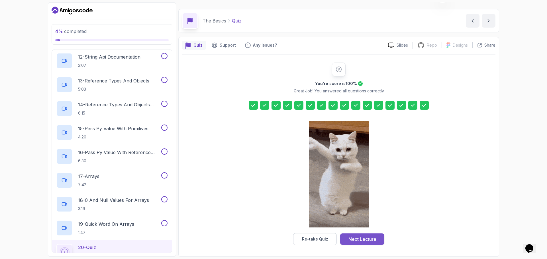
click at [368, 240] on div "Next Lecture" at bounding box center [362, 239] width 28 height 7
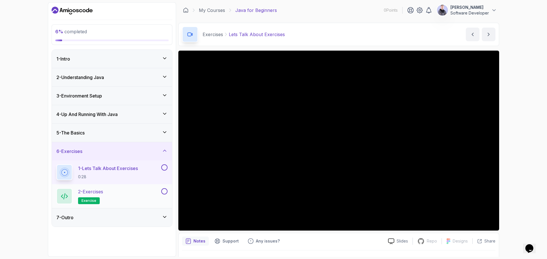
click at [118, 192] on div "2 - Exercises exercise" at bounding box center [108, 197] width 104 height 16
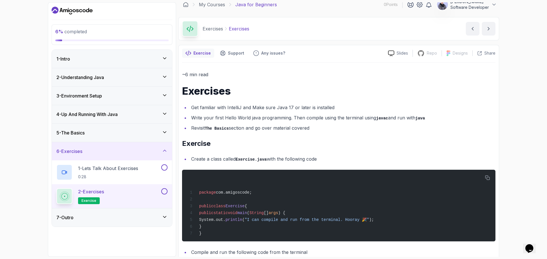
scroll to position [7, 0]
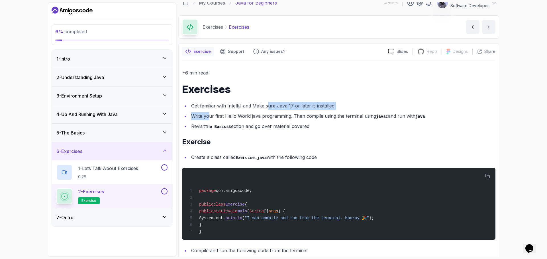
drag, startPoint x: 209, startPoint y: 110, endPoint x: 267, endPoint y: 101, distance: 58.8
click at [280, 104] on li "Get familiar with IntelliJ and Make sure Java 17 or later is installed" at bounding box center [342, 106] width 306 height 8
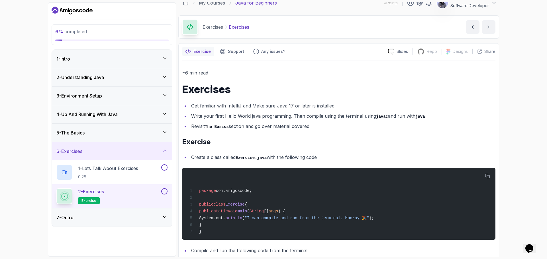
click at [304, 112] on li "Write your first Hello World java programming. Then compile using the terminal …" at bounding box center [342, 116] width 306 height 8
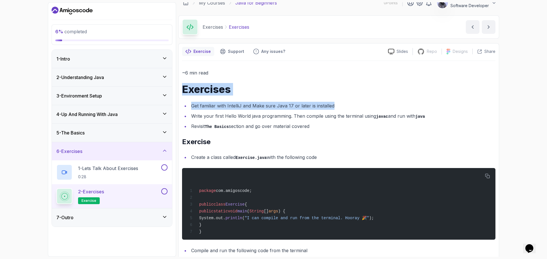
drag, startPoint x: 334, startPoint y: 107, endPoint x: 180, endPoint y: 88, distance: 155.5
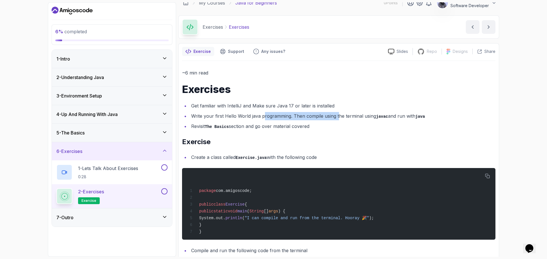
drag, startPoint x: 297, startPoint y: 113, endPoint x: 318, endPoint y: 113, distance: 21.1
click at [348, 113] on li "Write your first Hello World java programming. Then compile using the terminal …" at bounding box center [342, 116] width 306 height 8
click at [234, 113] on li "Write your first Hello World java programming. Then compile using the terminal …" at bounding box center [342, 116] width 306 height 8
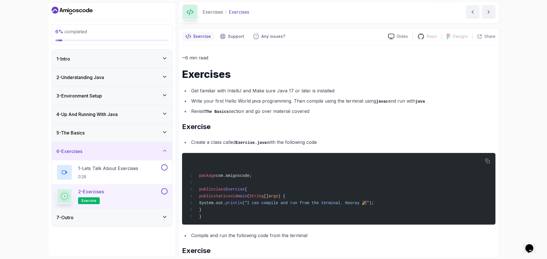
scroll to position [27, 0]
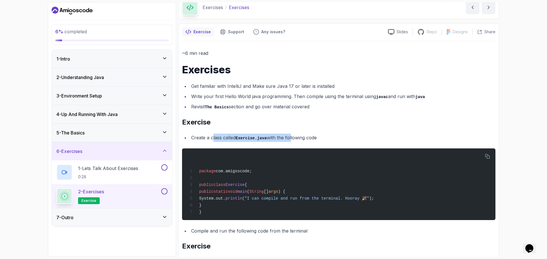
drag, startPoint x: 213, startPoint y: 138, endPoint x: 324, endPoint y: 135, distance: 111.1
click at [290, 135] on li "Create a class called Exercise.java with the following code" at bounding box center [342, 138] width 306 height 8
click at [324, 135] on li "Create a class called Exercise.java with the following code" at bounding box center [342, 138] width 306 height 8
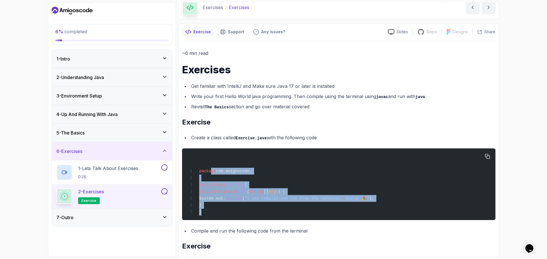
drag, startPoint x: 209, startPoint y: 175, endPoint x: 265, endPoint y: 207, distance: 64.5
click at [242, 216] on div "package com.amigoscode; public class Exercise { public static void main ( Strin…" at bounding box center [339, 184] width 304 height 65
click at [300, 193] on div "package com.amigoscode; public class Exercise { public static void main ( Strin…" at bounding box center [339, 184] width 304 height 65
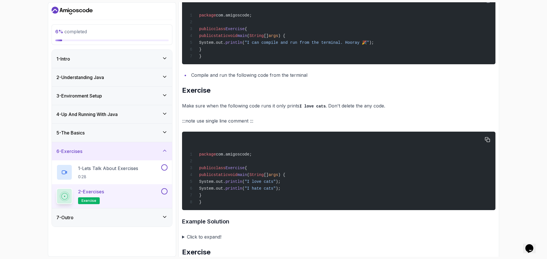
scroll to position [184, 0]
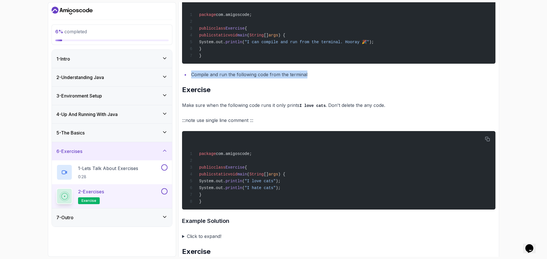
drag, startPoint x: 310, startPoint y: 75, endPoint x: 179, endPoint y: 76, distance: 131.3
click at [260, 89] on h2 "Exercise" at bounding box center [338, 89] width 313 height 9
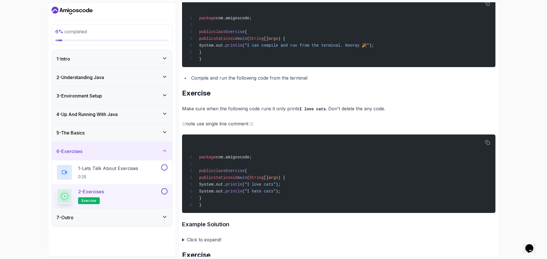
scroll to position [185, 0]
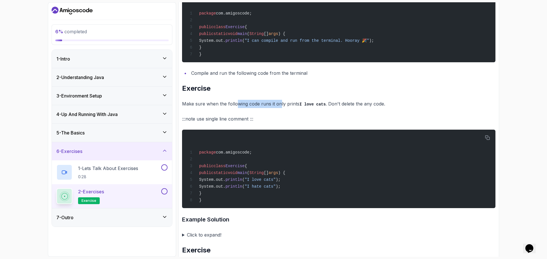
drag, startPoint x: 240, startPoint y: 108, endPoint x: 279, endPoint y: 106, distance: 39.3
click at [279, 106] on p "Make sure when the following code runs it only prints I love cats . Don't delet…" at bounding box center [338, 104] width 313 height 8
click at [305, 108] on p "Make sure when the following code runs it only prints I love cats . Don't delet…" at bounding box center [338, 104] width 313 height 8
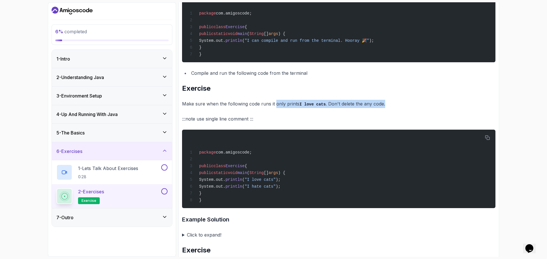
drag, startPoint x: 388, startPoint y: 106, endPoint x: 275, endPoint y: 102, distance: 113.1
click at [275, 102] on p "Make sure when the following code runs it only prints I love cats . Don't delet…" at bounding box center [338, 104] width 313 height 8
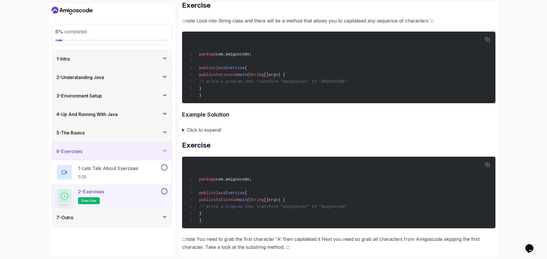
scroll to position [1149, 0]
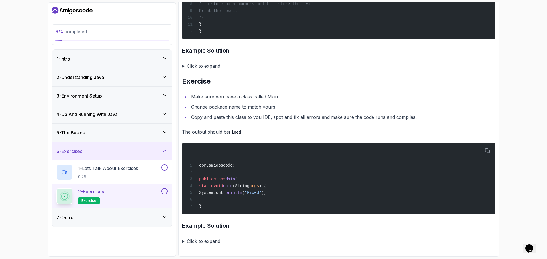
click at [79, 218] on div "7 - Outro" at bounding box center [111, 217] width 111 height 7
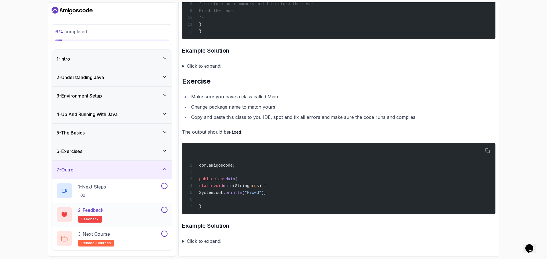
click at [121, 216] on div "2 - Feedback feedback" at bounding box center [108, 215] width 104 height 16
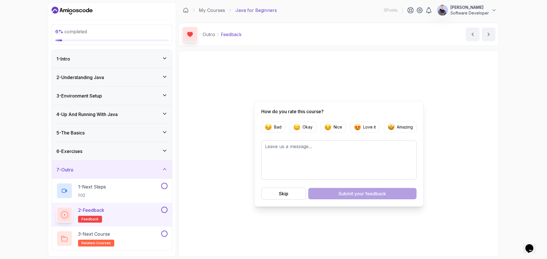
drag, startPoint x: 335, startPoint y: 128, endPoint x: 354, endPoint y: 166, distance: 42.8
click at [334, 127] on p "Nice" at bounding box center [337, 127] width 9 height 6
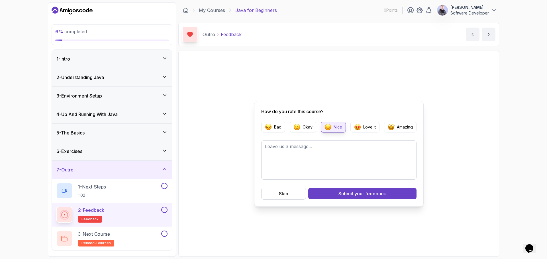
drag, startPoint x: 360, startPoint y: 191, endPoint x: 343, endPoint y: 199, distance: 18.8
click at [361, 191] on span "your feedback" at bounding box center [370, 194] width 32 height 7
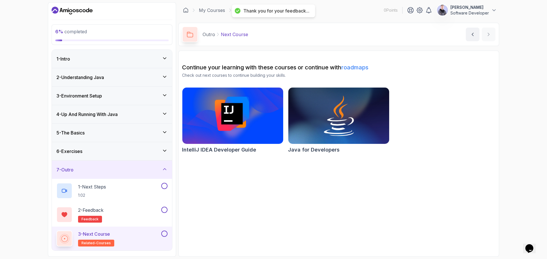
click at [125, 238] on div "3 - Next Course related-courses" at bounding box center [108, 239] width 104 height 16
click at [308, 169] on section "Continue your learning with these courses or continue with roadmaps Check out n…" at bounding box center [338, 154] width 321 height 206
click at [120, 174] on div "7 - Outro" at bounding box center [112, 170] width 120 height 18
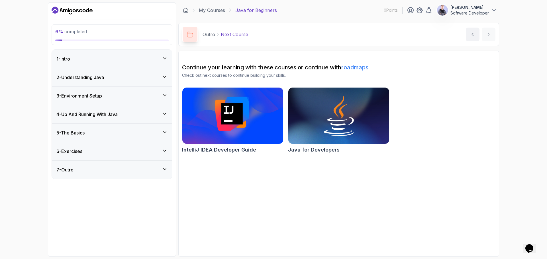
click at [360, 67] on link "roadmaps" at bounding box center [354, 67] width 27 height 7
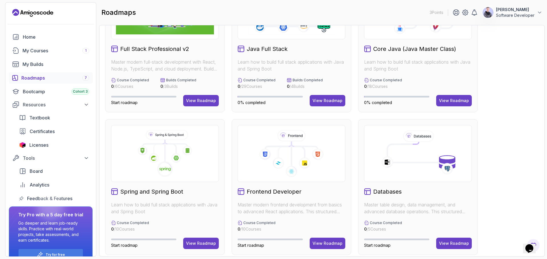
scroll to position [57, 0]
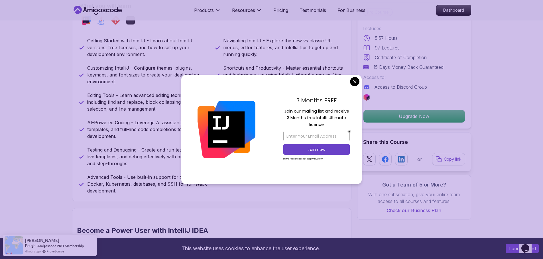
scroll to position [251, 0]
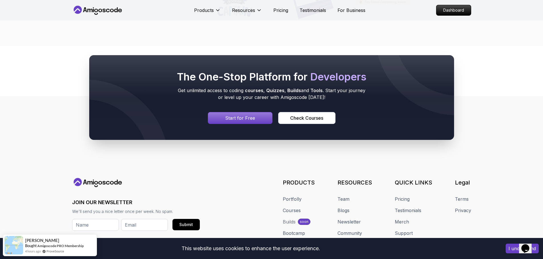
drag, startPoint x: 230, startPoint y: 142, endPoint x: 238, endPoint y: 130, distance: 15.1
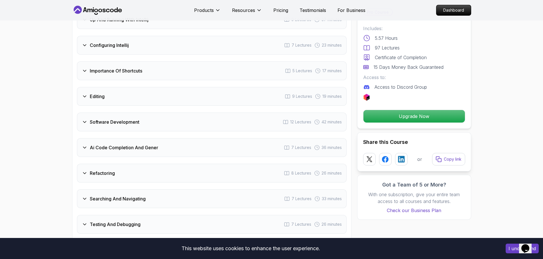
scroll to position [0, 0]
